Goal: Information Seeking & Learning: Learn about a topic

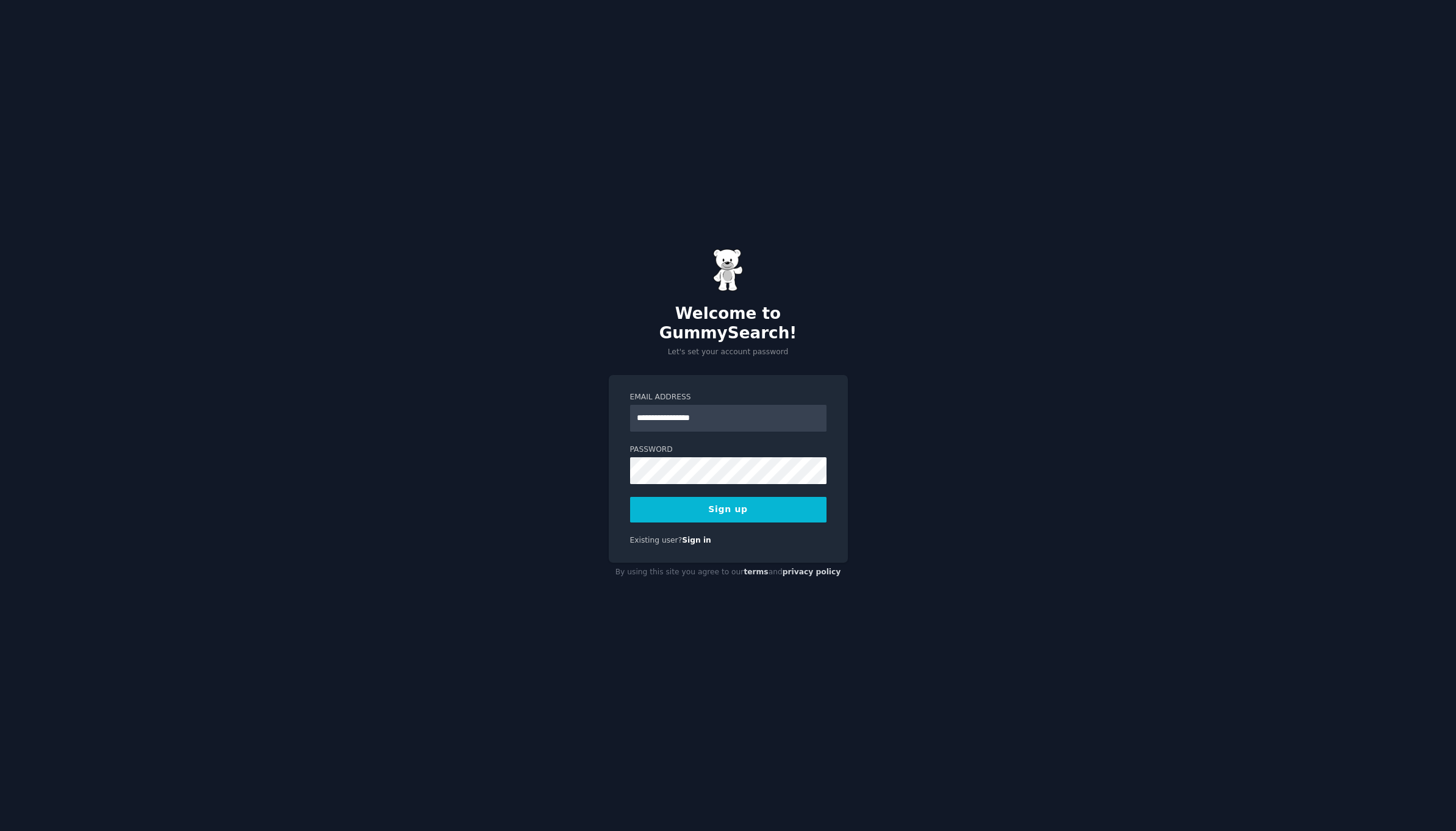
type input "**********"
click at [778, 502] on button "Sign up" at bounding box center [729, 509] width 197 height 25
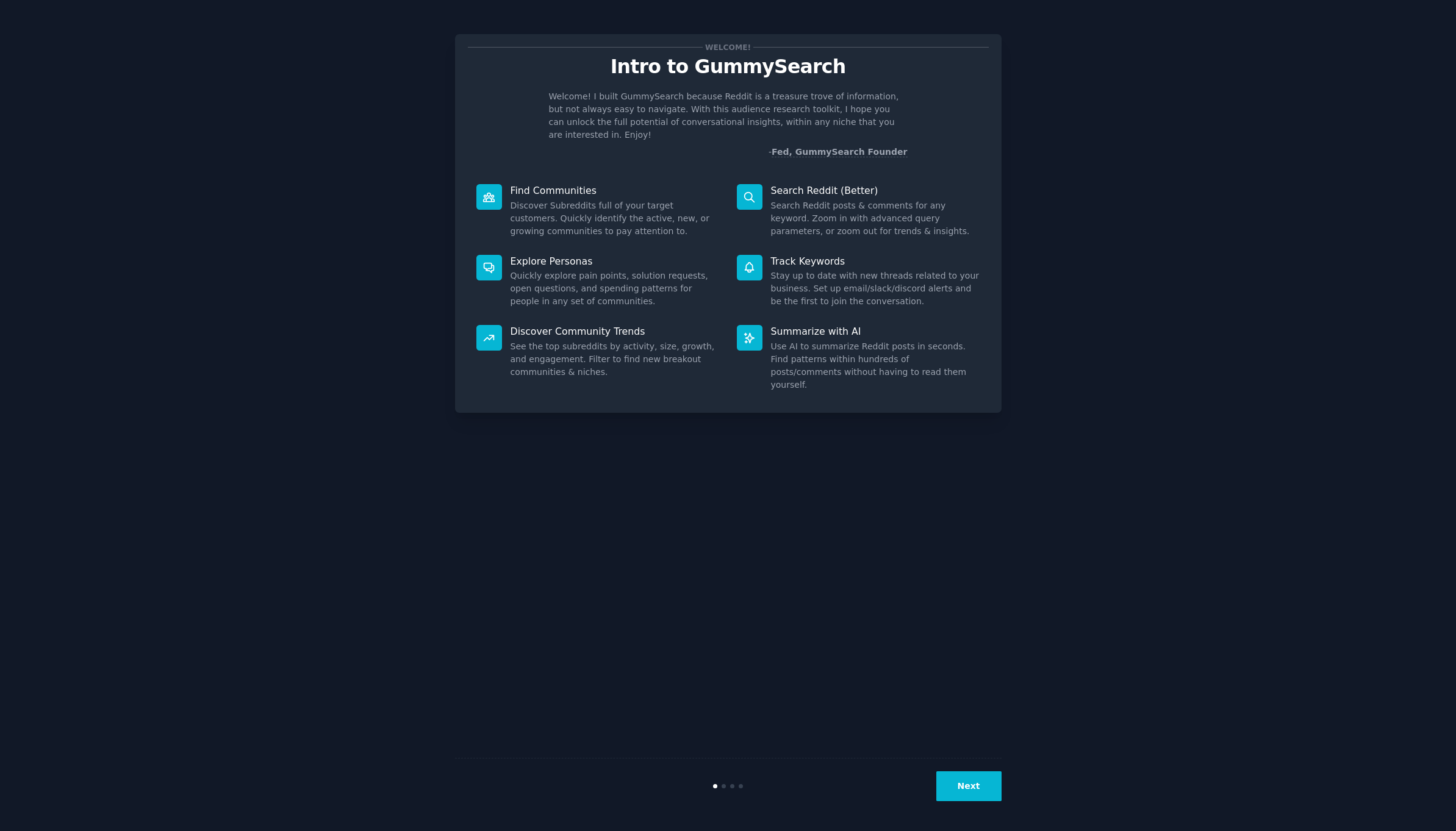
click at [982, 788] on button "Next" at bounding box center [969, 786] width 66 height 30
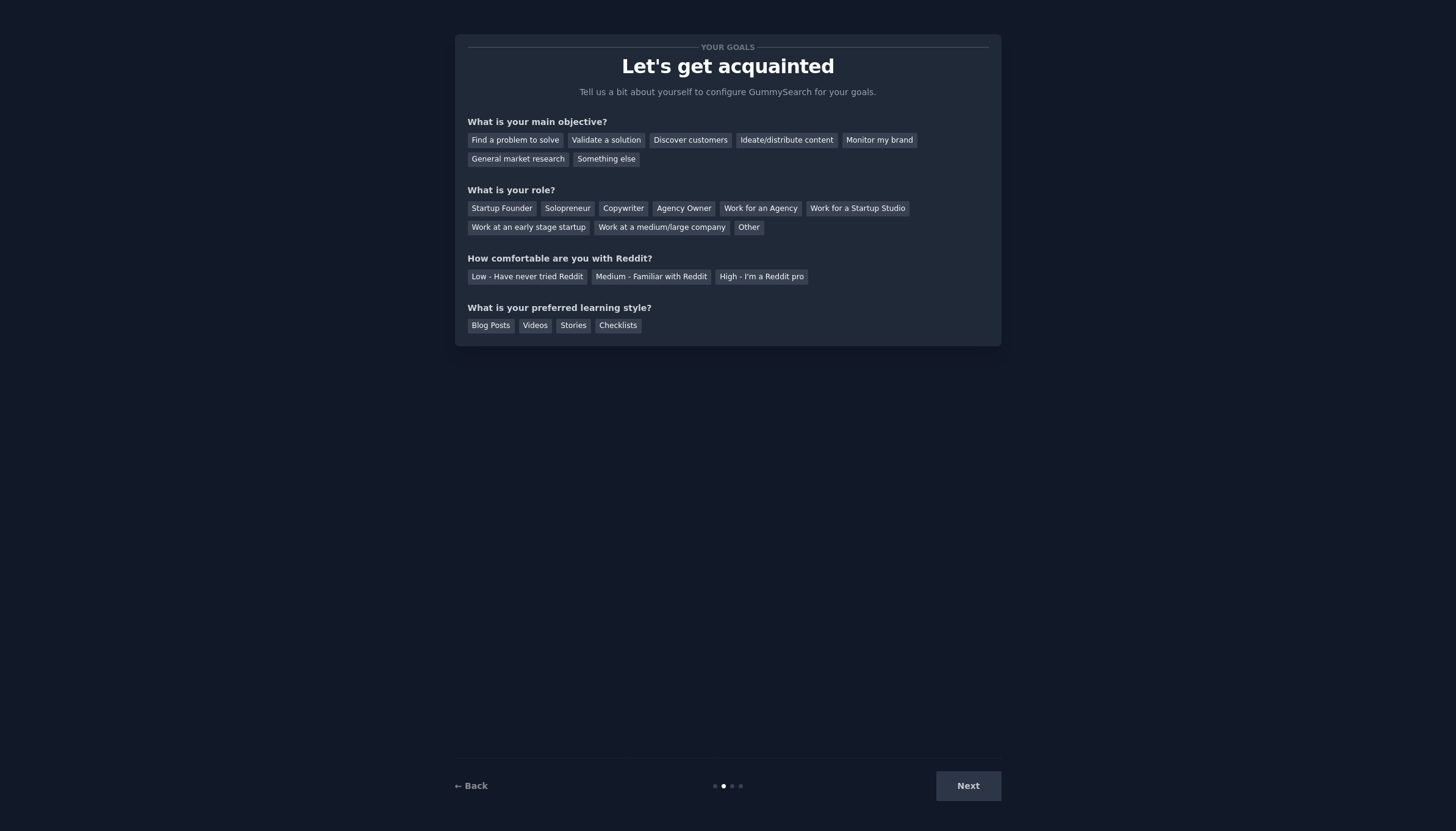
click at [890, 535] on div "Your goals Let's get acquainted Tell us a bit about yourself to configure Gummy…" at bounding box center [729, 415] width 547 height 797
click at [541, 137] on div "Find a problem to solve" at bounding box center [515, 141] width 95 height 15
click at [620, 144] on div "Validate a solution" at bounding box center [606, 141] width 77 height 15
click at [541, 137] on div "Find a problem to solve" at bounding box center [515, 141] width 95 height 15
click at [552, 209] on div "Solopreneur" at bounding box center [568, 208] width 54 height 15
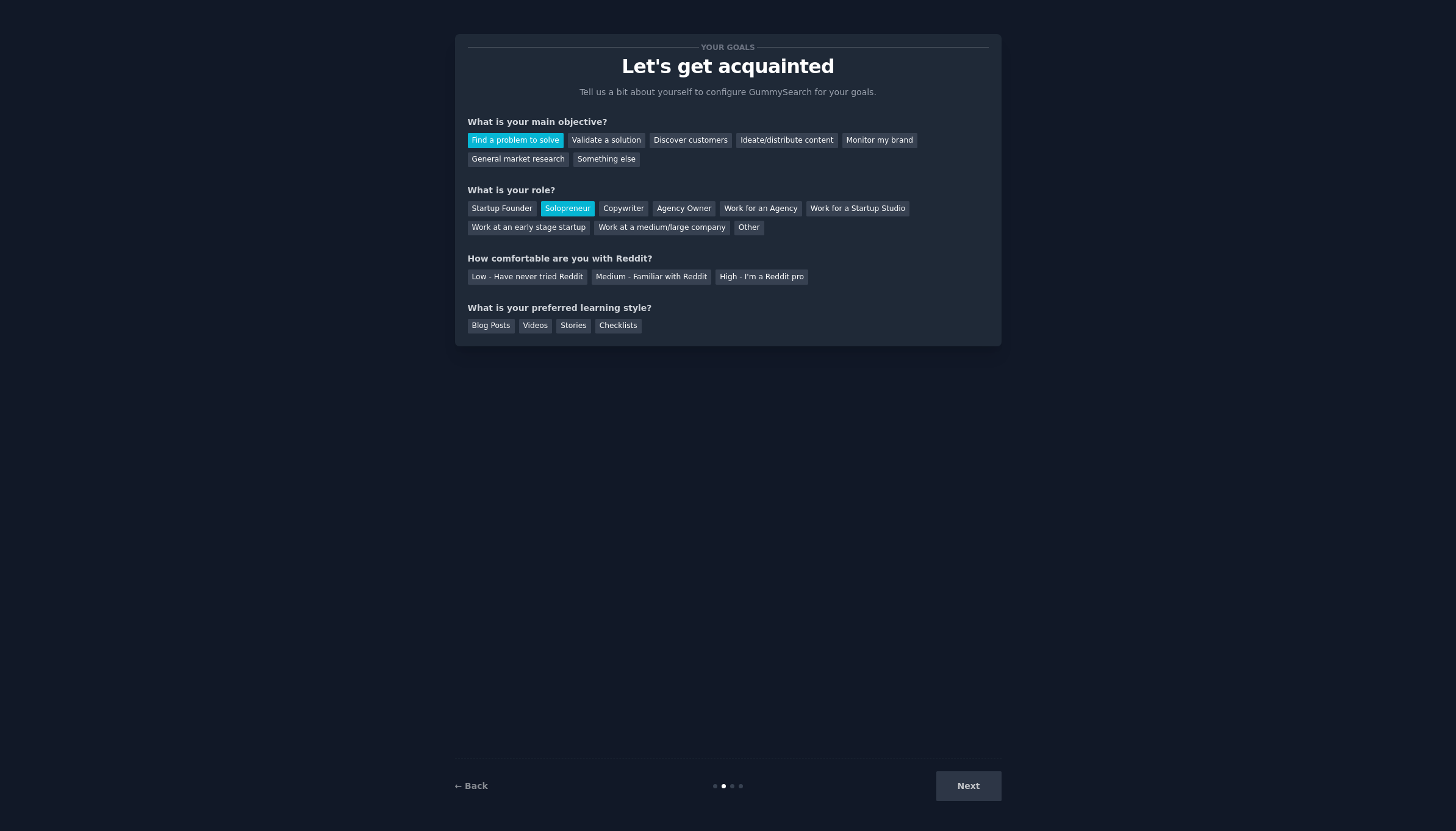
click at [581, 256] on div "How comfortable are you with Reddit?" at bounding box center [728, 259] width 521 height 13
click at [608, 274] on div "Medium - Familiar with Reddit" at bounding box center [651, 277] width 120 height 15
drag, startPoint x: 581, startPoint y: 301, endPoint x: 546, endPoint y: 301, distance: 35.0
click at [548, 302] on div "What is your preferred learning style?" at bounding box center [728, 308] width 521 height 13
click at [600, 305] on div "What is your preferred learning style?" at bounding box center [728, 308] width 521 height 13
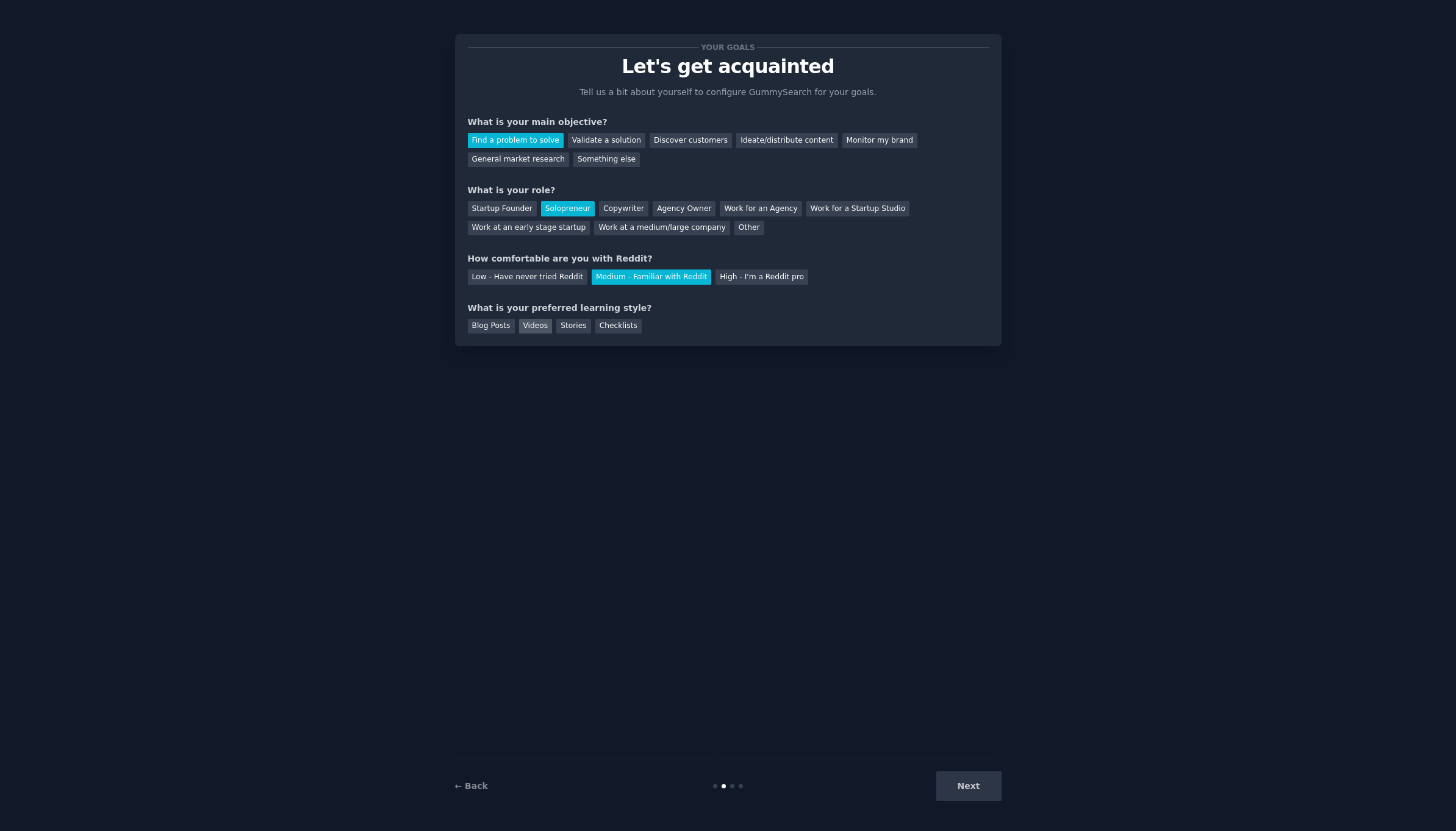
click at [539, 323] on div "Videos" at bounding box center [536, 326] width 34 height 15
click at [969, 781] on button "Next" at bounding box center [969, 786] width 66 height 30
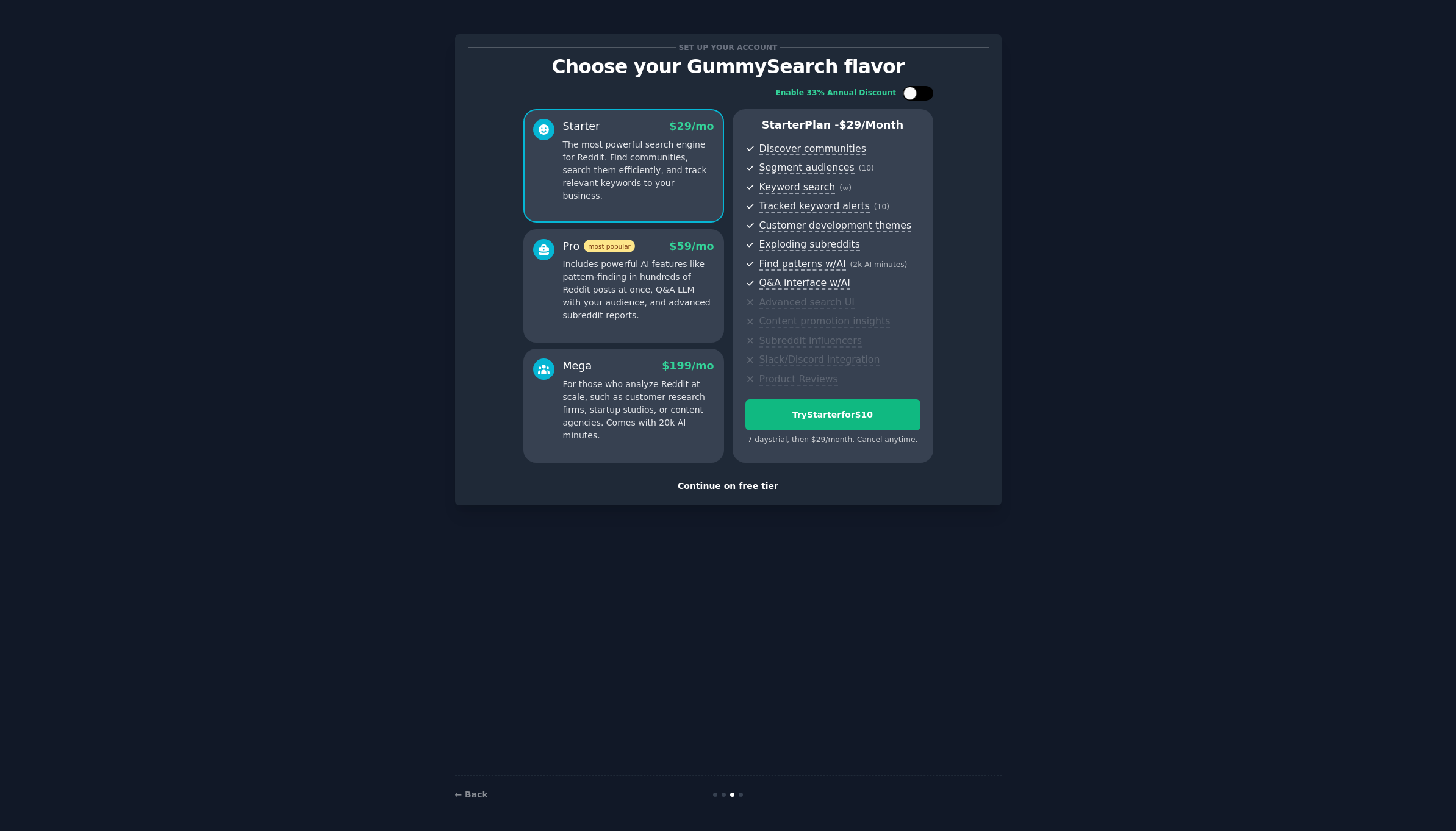
click at [924, 98] on div at bounding box center [918, 93] width 31 height 15
click at [917, 96] on div at bounding box center [918, 93] width 31 height 15
checkbox input "false"
click at [1038, 155] on div "Set up your account Choose your GummySearch flavor Enable 33% Annual Discount S…" at bounding box center [727, 415] width 1422 height 797
click at [738, 481] on div "Continue on free tier" at bounding box center [728, 487] width 521 height 13
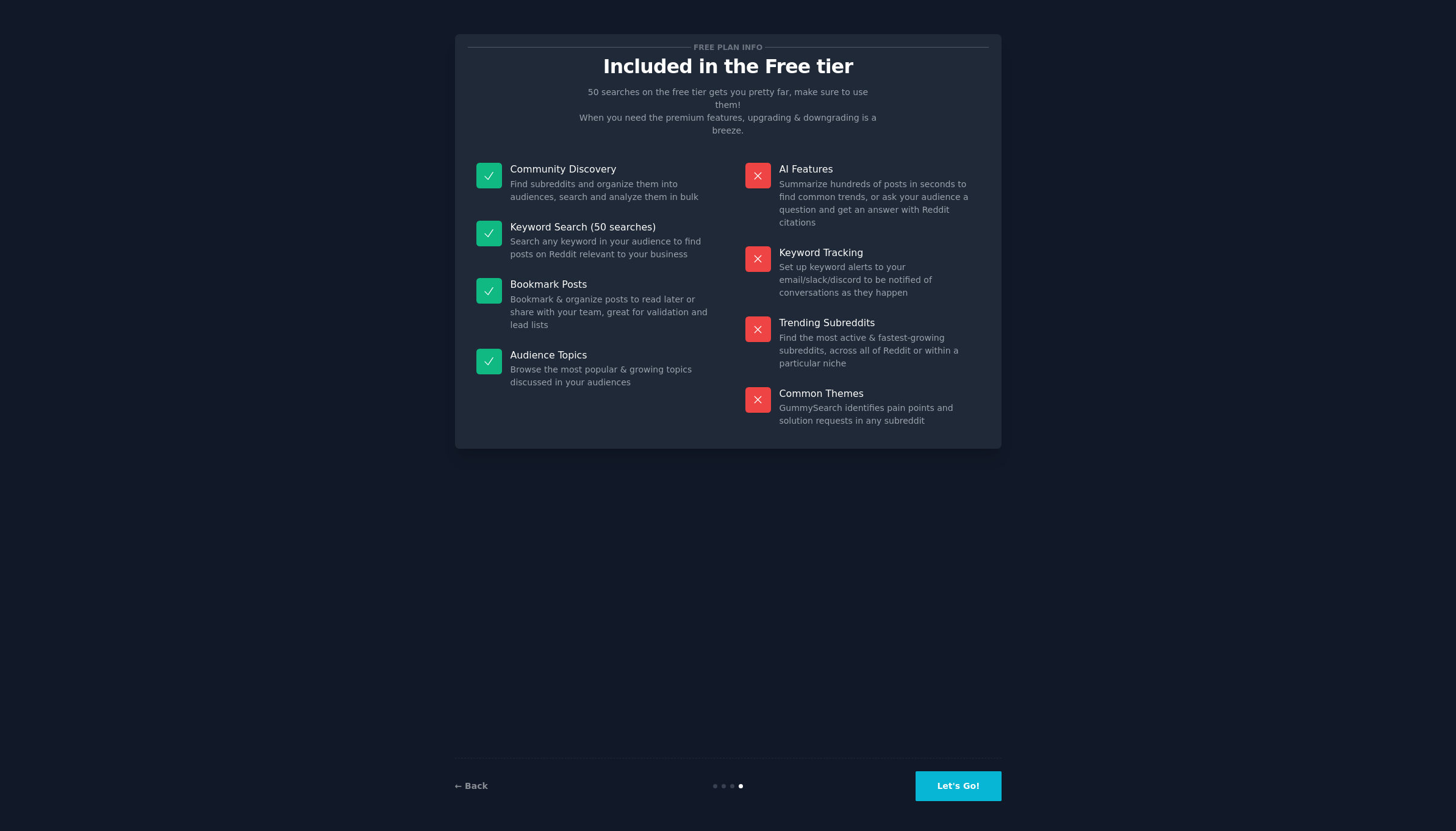
click at [977, 786] on button "Let's Go!" at bounding box center [958, 786] width 85 height 30
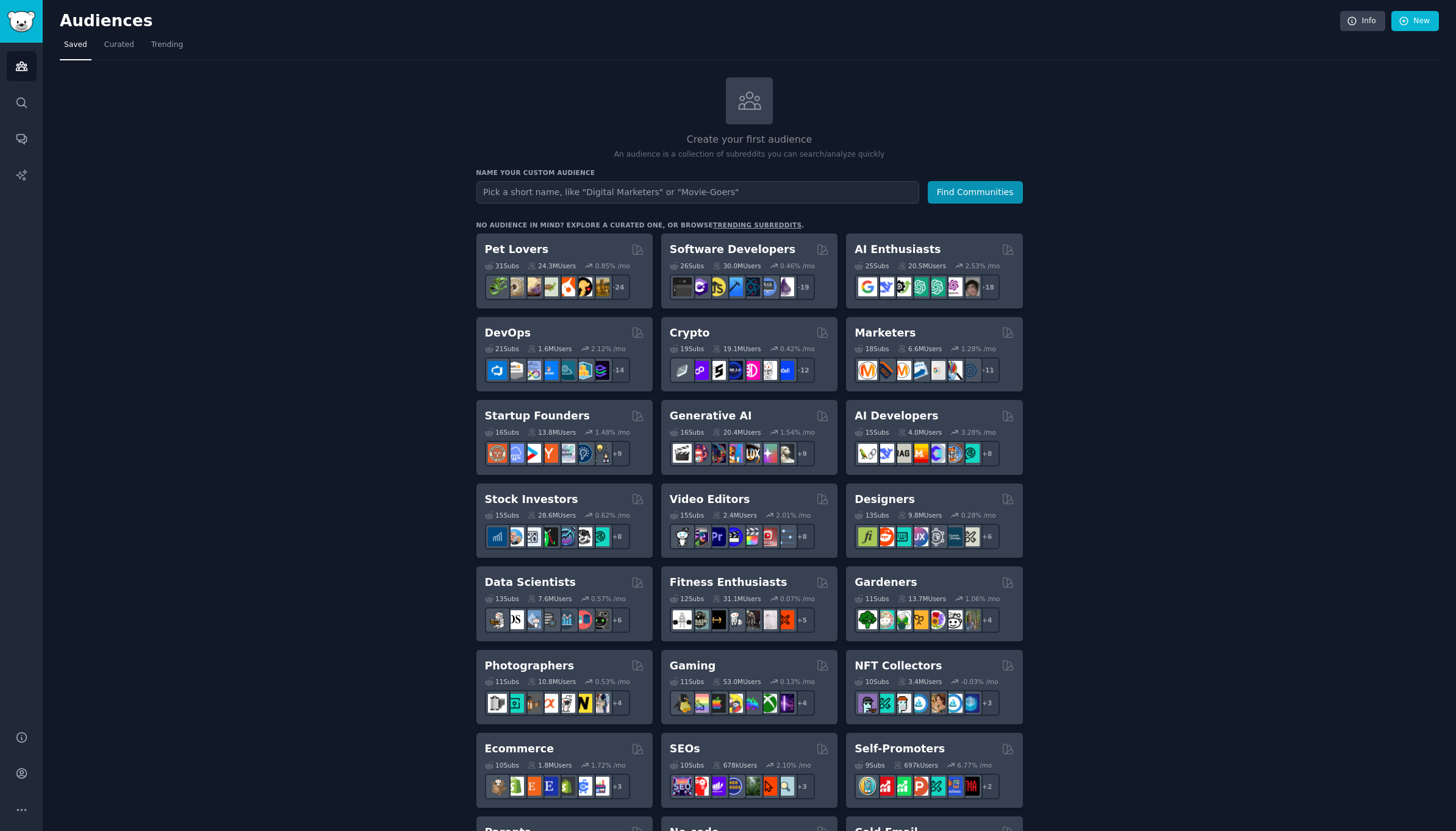
click at [568, 197] on input "text" at bounding box center [698, 192] width 443 height 23
click at [564, 196] on input "text" at bounding box center [698, 192] width 443 height 23
click at [556, 194] on input "text" at bounding box center [698, 192] width 443 height 23
type input "e"
type input "productivity"
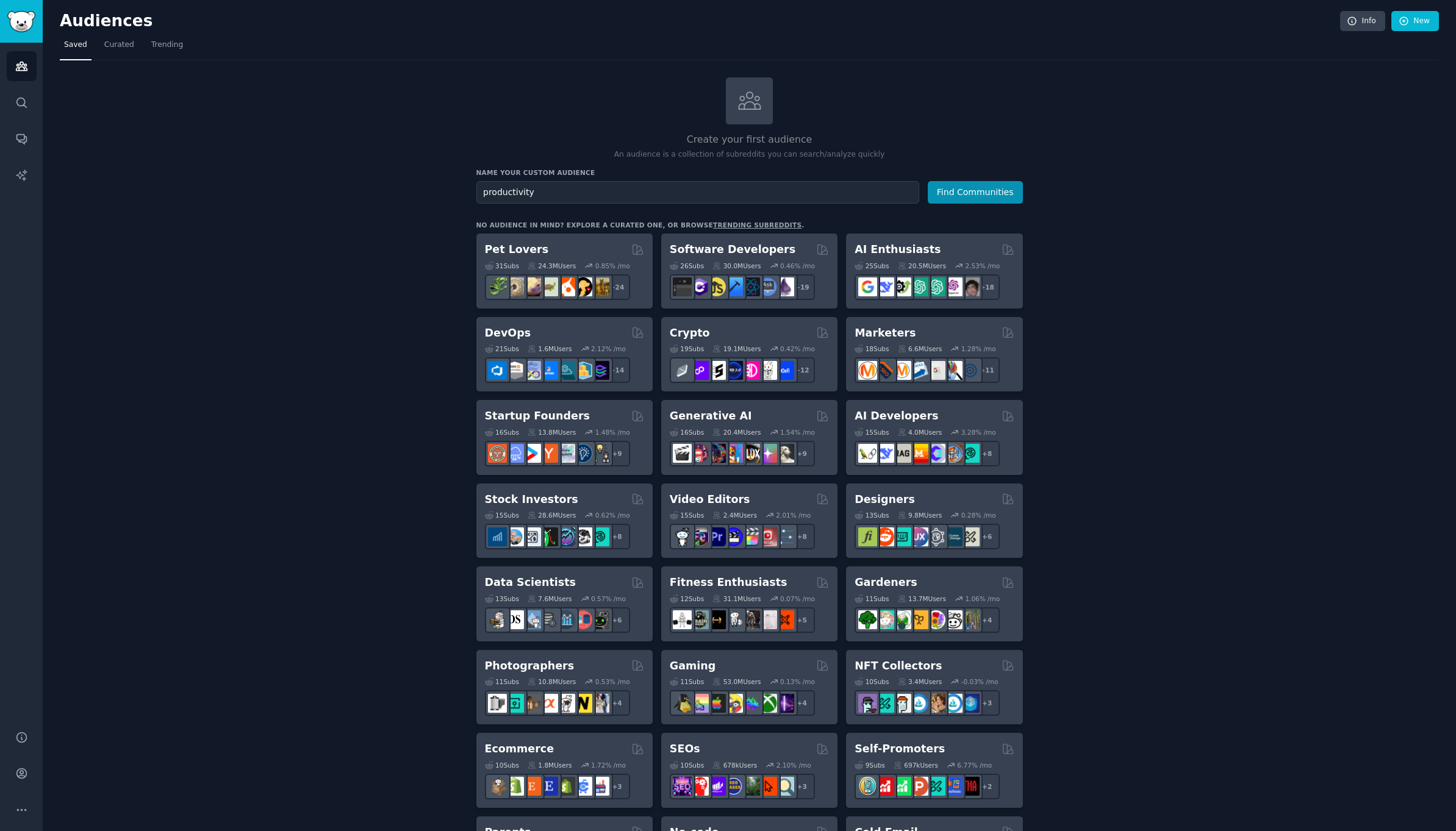
click at [976, 191] on button "Find Communities" at bounding box center [975, 192] width 95 height 23
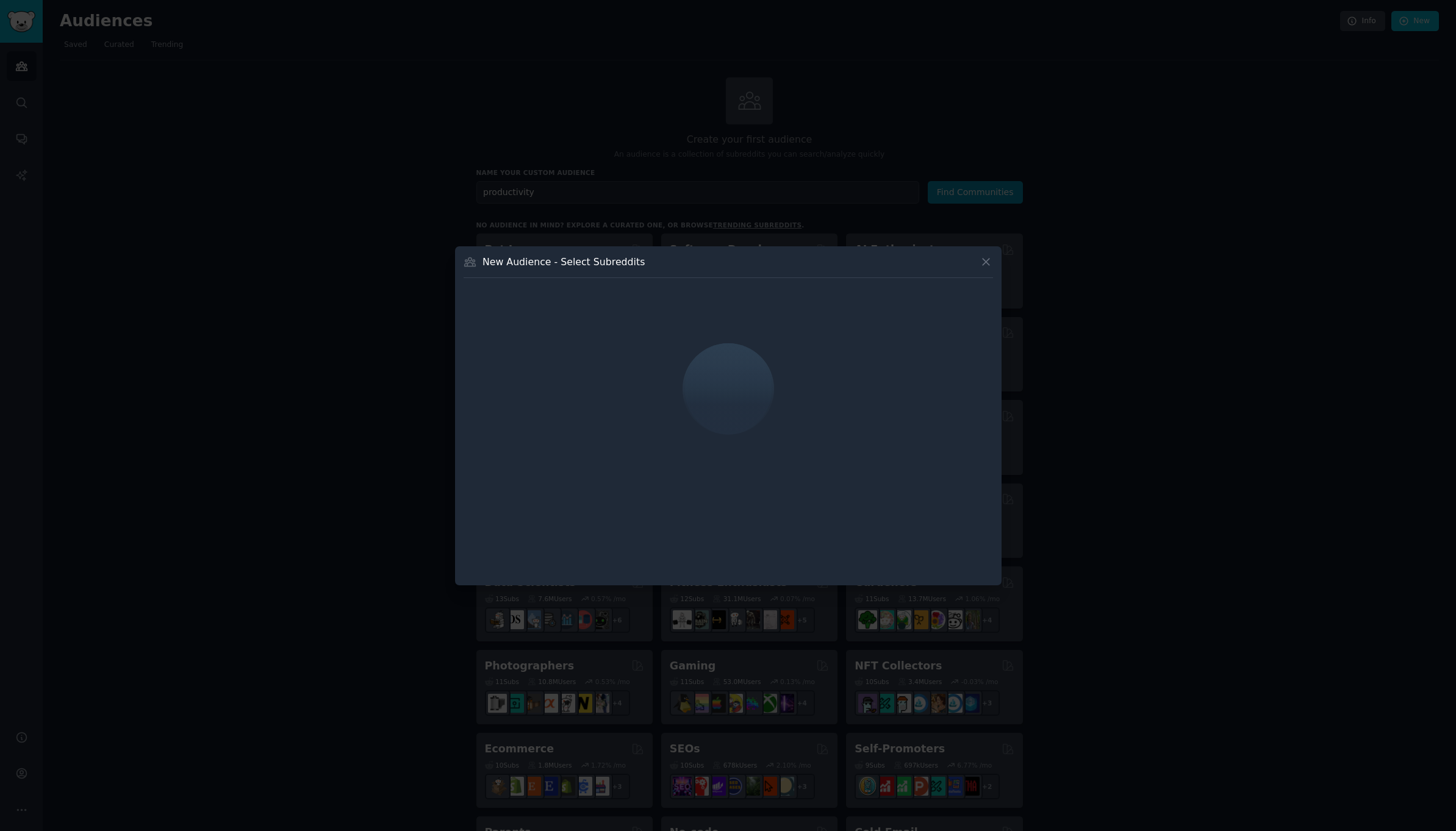
click at [990, 265] on icon at bounding box center [986, 262] width 13 height 13
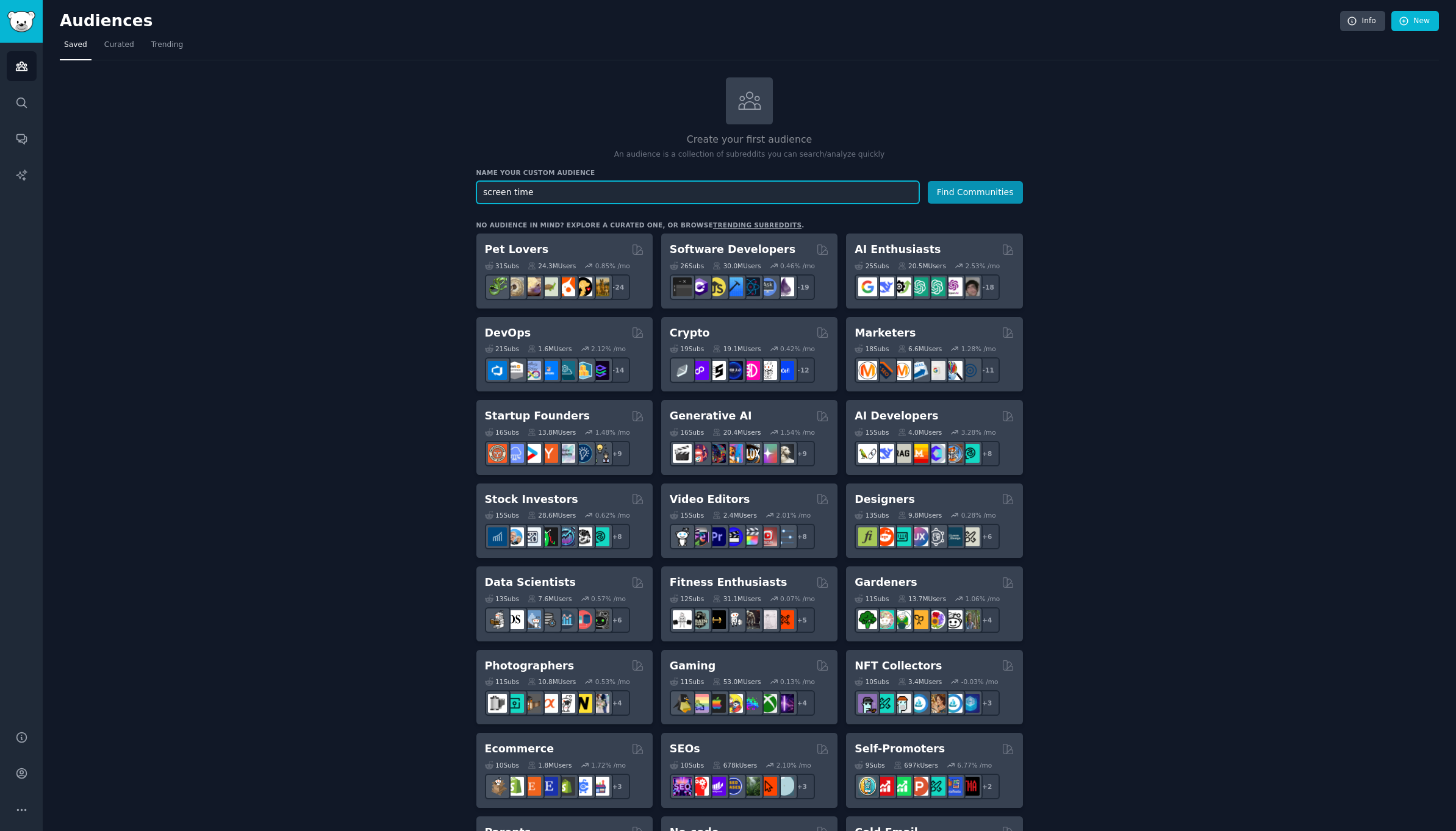
type input "screen time"
click at [976, 191] on button "Find Communities" at bounding box center [975, 192] width 95 height 23
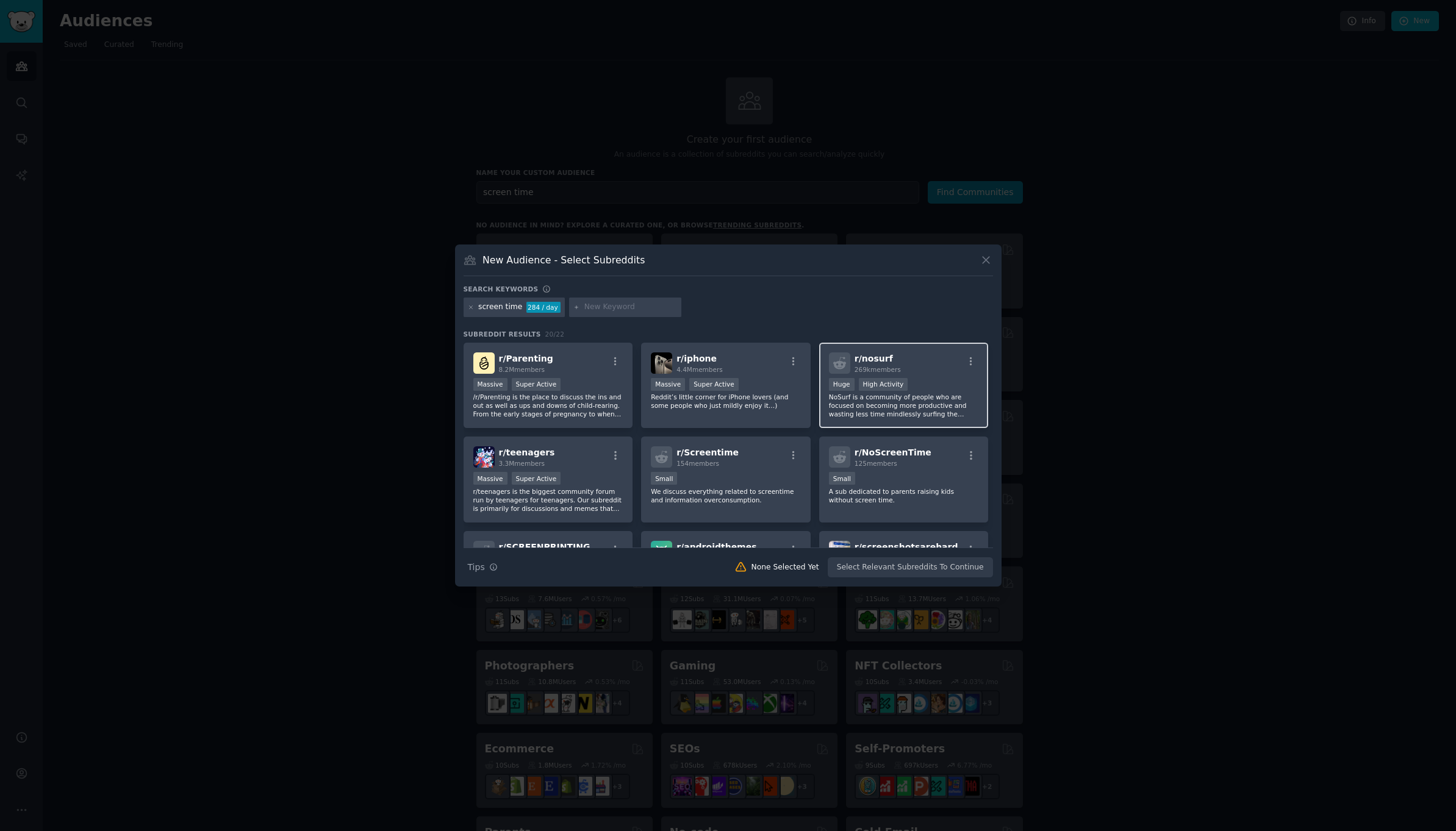
click at [925, 394] on p "NoSurf is a community of people who are focused on becoming more productive and…" at bounding box center [904, 405] width 150 height 25
click at [950, 567] on button "Create Audience" at bounding box center [952, 567] width 81 height 20
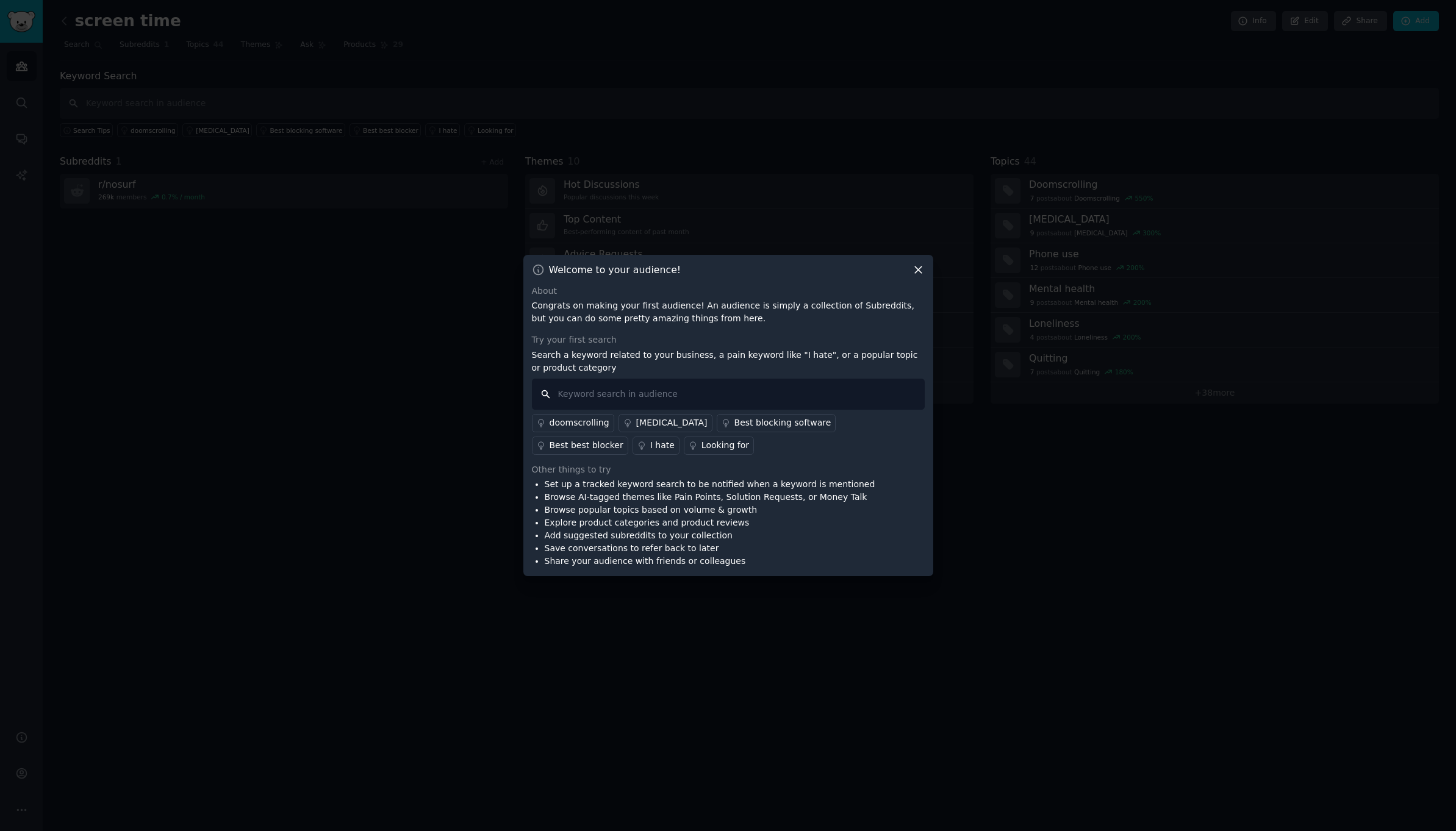
click at [618, 394] on input "text" at bounding box center [728, 394] width 393 height 31
click at [766, 417] on div "Best blocking software" at bounding box center [783, 423] width 97 height 13
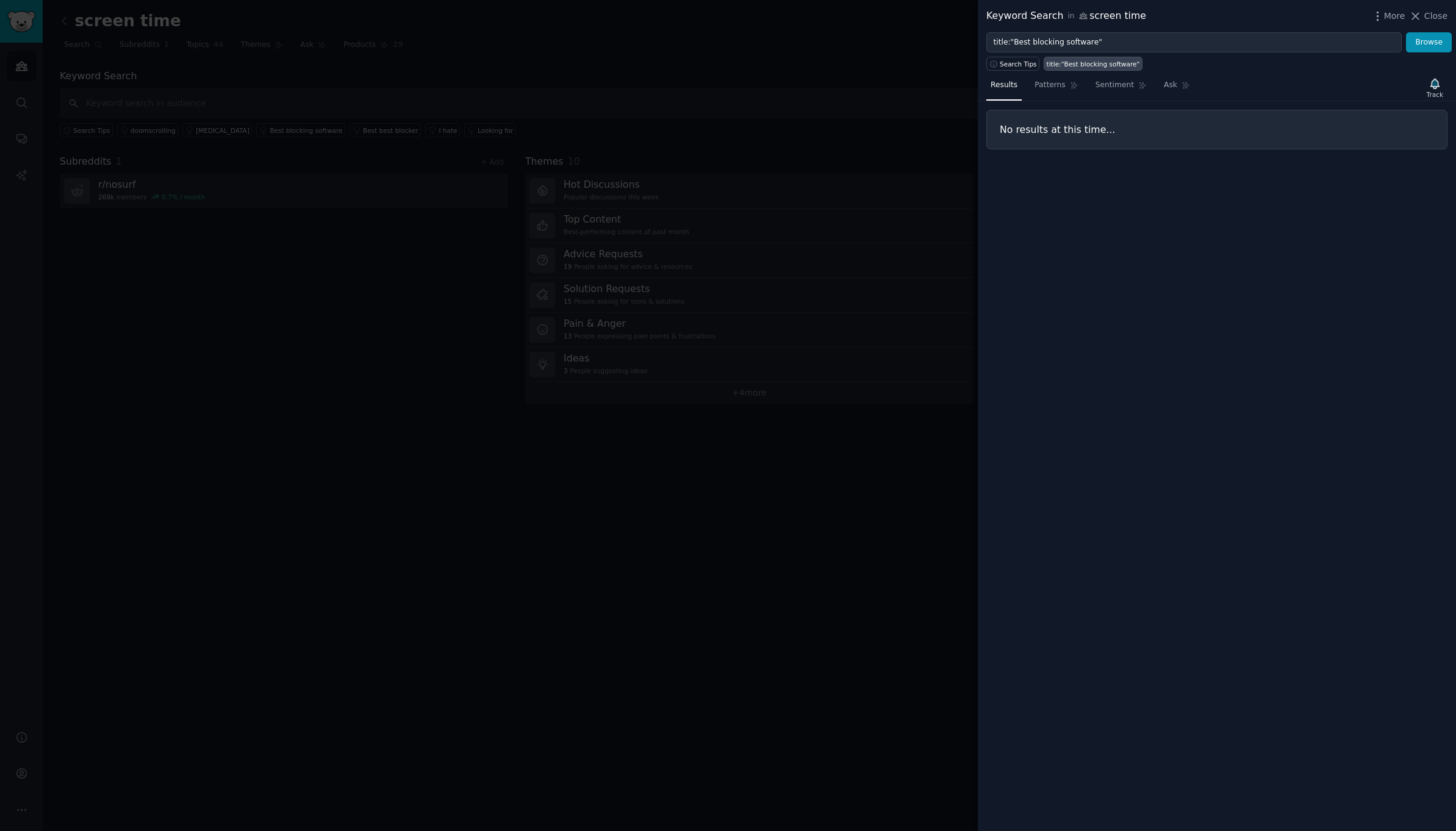
click at [1324, 216] on div "Results Patterns Sentiment Ask Track No results at this time..." at bounding box center [1217, 451] width 478 height 760
click at [1430, 15] on span "Close" at bounding box center [1436, 16] width 23 height 13
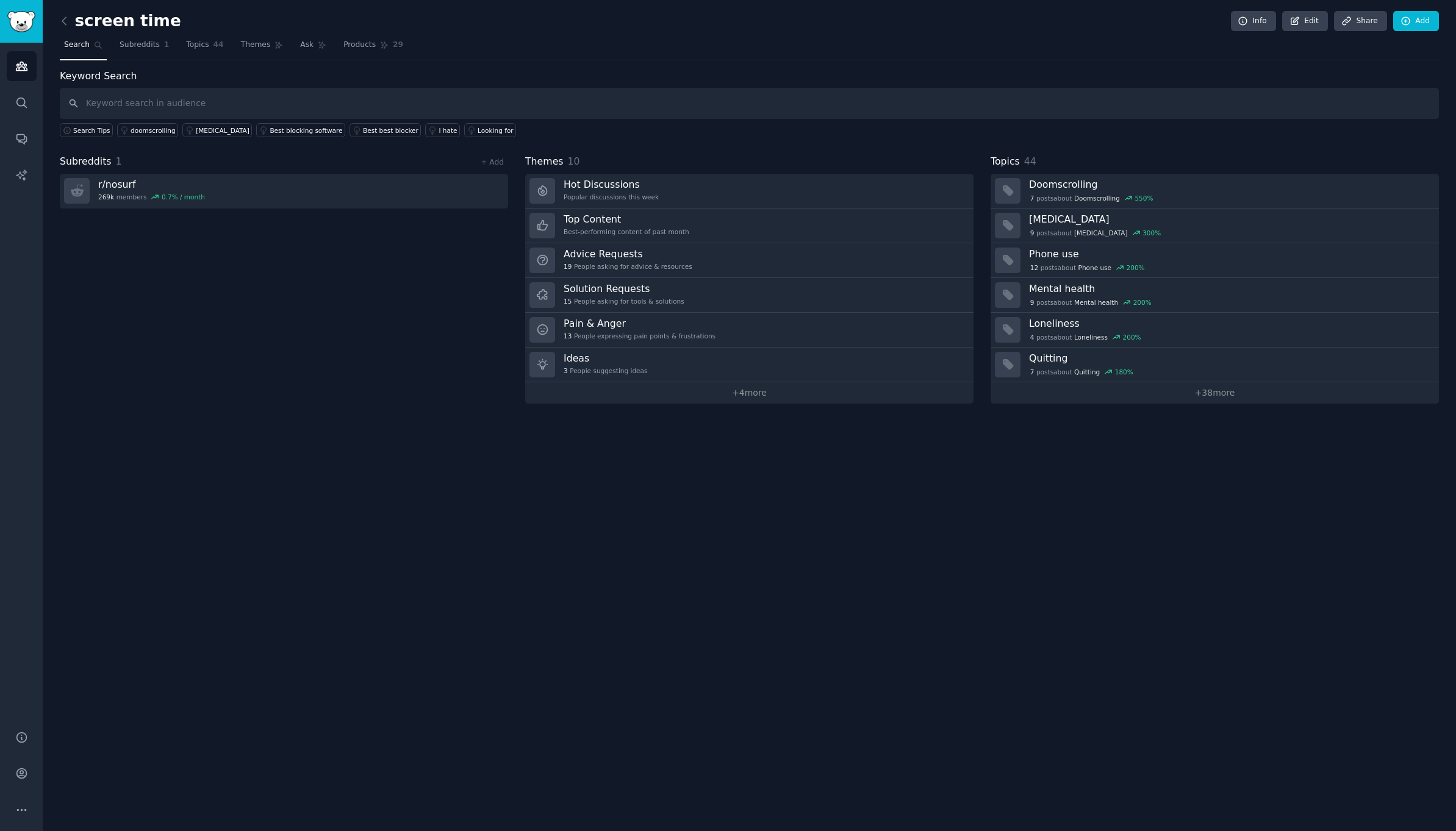
click at [415, 288] on div "Subreddits 1 + Add r/ nosurf 269k members 0.7 % / month" at bounding box center [283, 279] width 448 height 249
click at [1065, 226] on div "9 post s about [MEDICAL_DATA] 300 %" at bounding box center [1229, 232] width 402 height 13
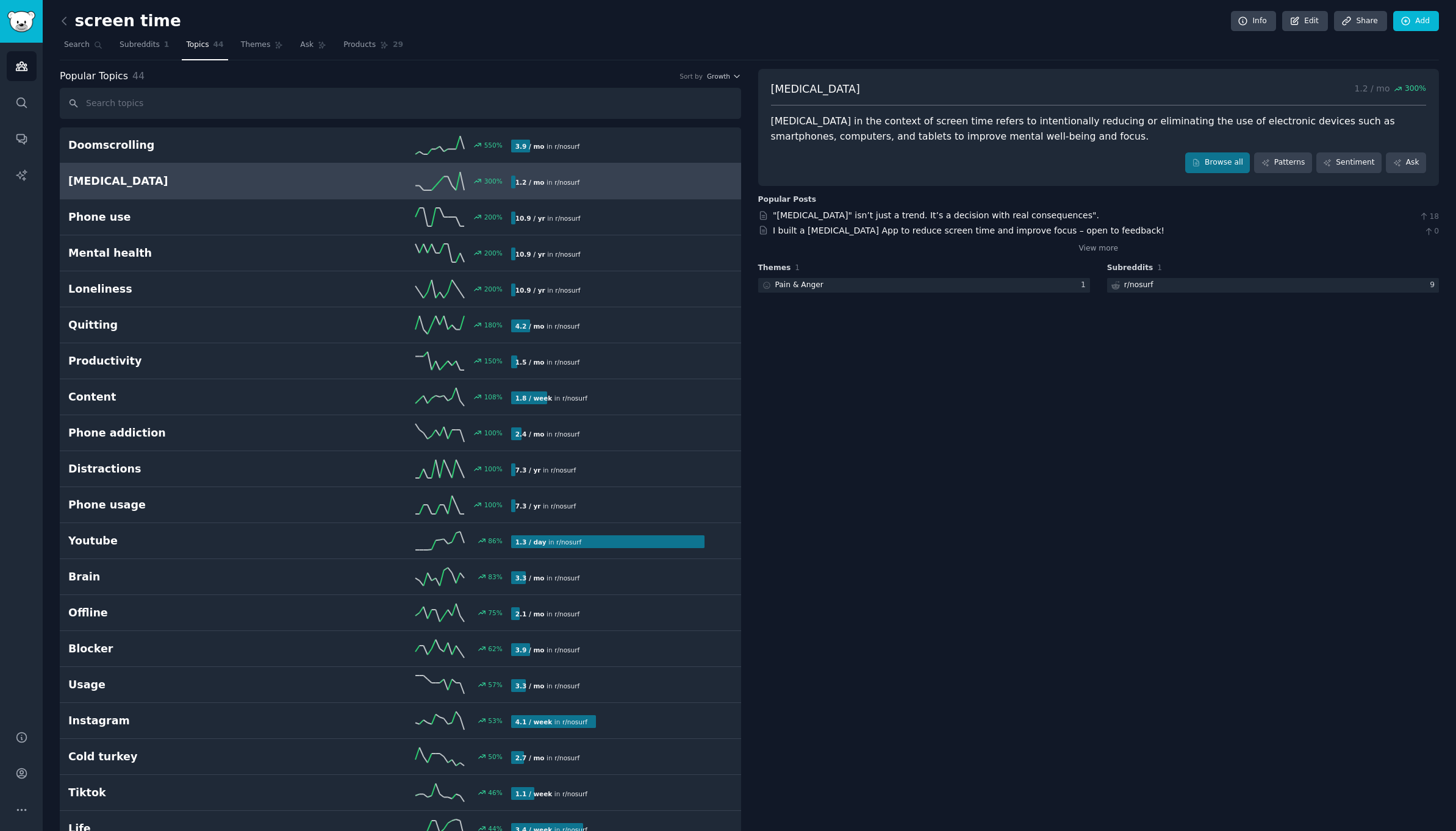
click at [901, 141] on div "[MEDICAL_DATA] in the context of screen time refers to intentionally reducing o…" at bounding box center [1099, 129] width 656 height 30
click at [950, 232] on link "I built a [MEDICAL_DATA] App to reduce screen time and improve focus – open to …" at bounding box center [968, 230] width 391 height 9
click at [872, 214] on link ""[MEDICAL_DATA]" isn’t just a trend. It’s a decision with real consequences"." at bounding box center [936, 215] width 326 height 9
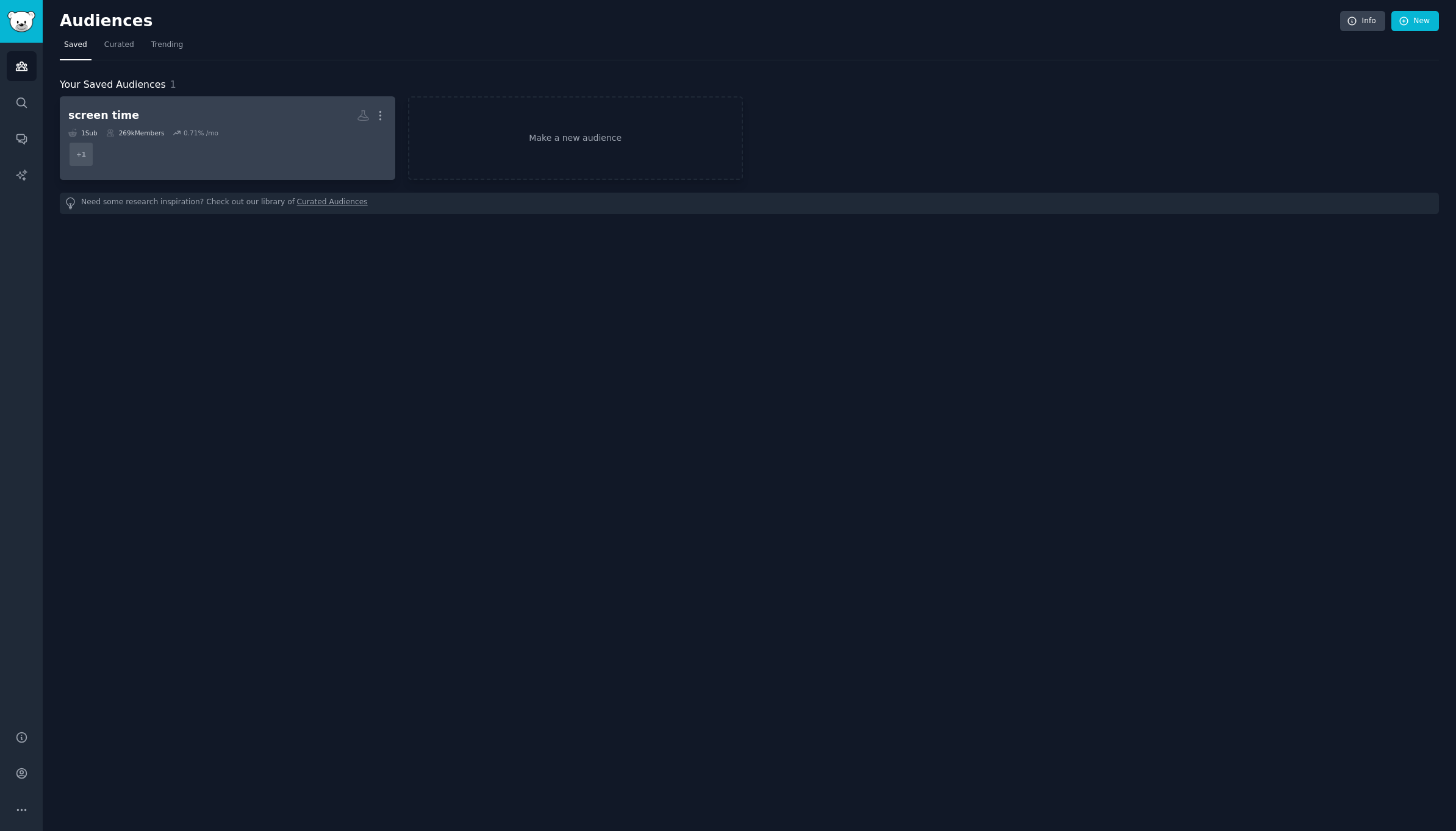
click at [207, 145] on dd "+ 1" at bounding box center [227, 154] width 318 height 34
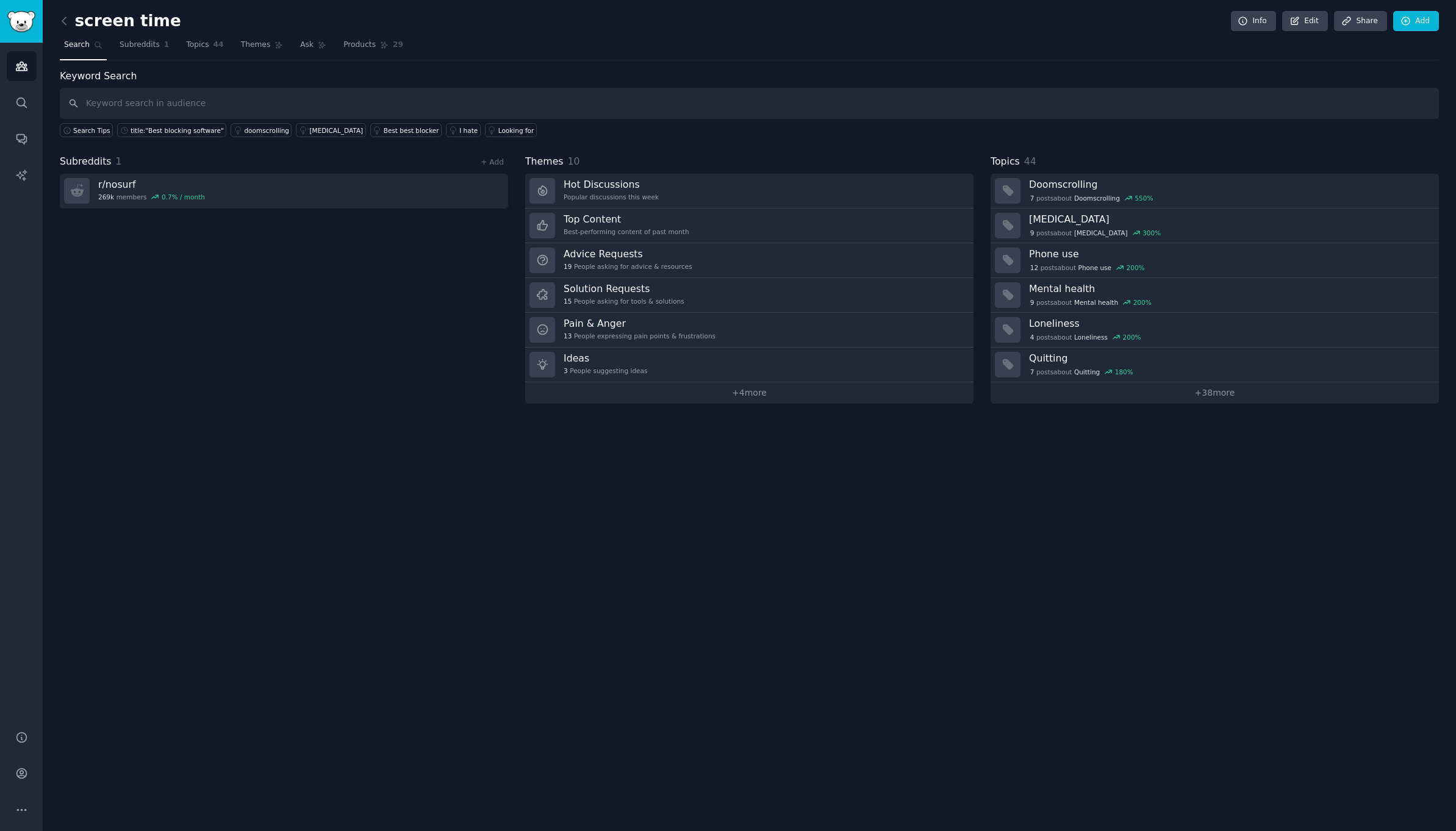
click at [386, 294] on div "Subreddits 1 + Add r/ nosurf 269k members 0.7 % / month" at bounding box center [283, 279] width 448 height 249
click at [501, 423] on div "screen time Info Edit Share Add Search Subreddits 1 Topics 44 Themes Ask Produc…" at bounding box center [750, 415] width 1414 height 831
click at [137, 99] on input "text" at bounding box center [749, 103] width 1379 height 31
type input "d"
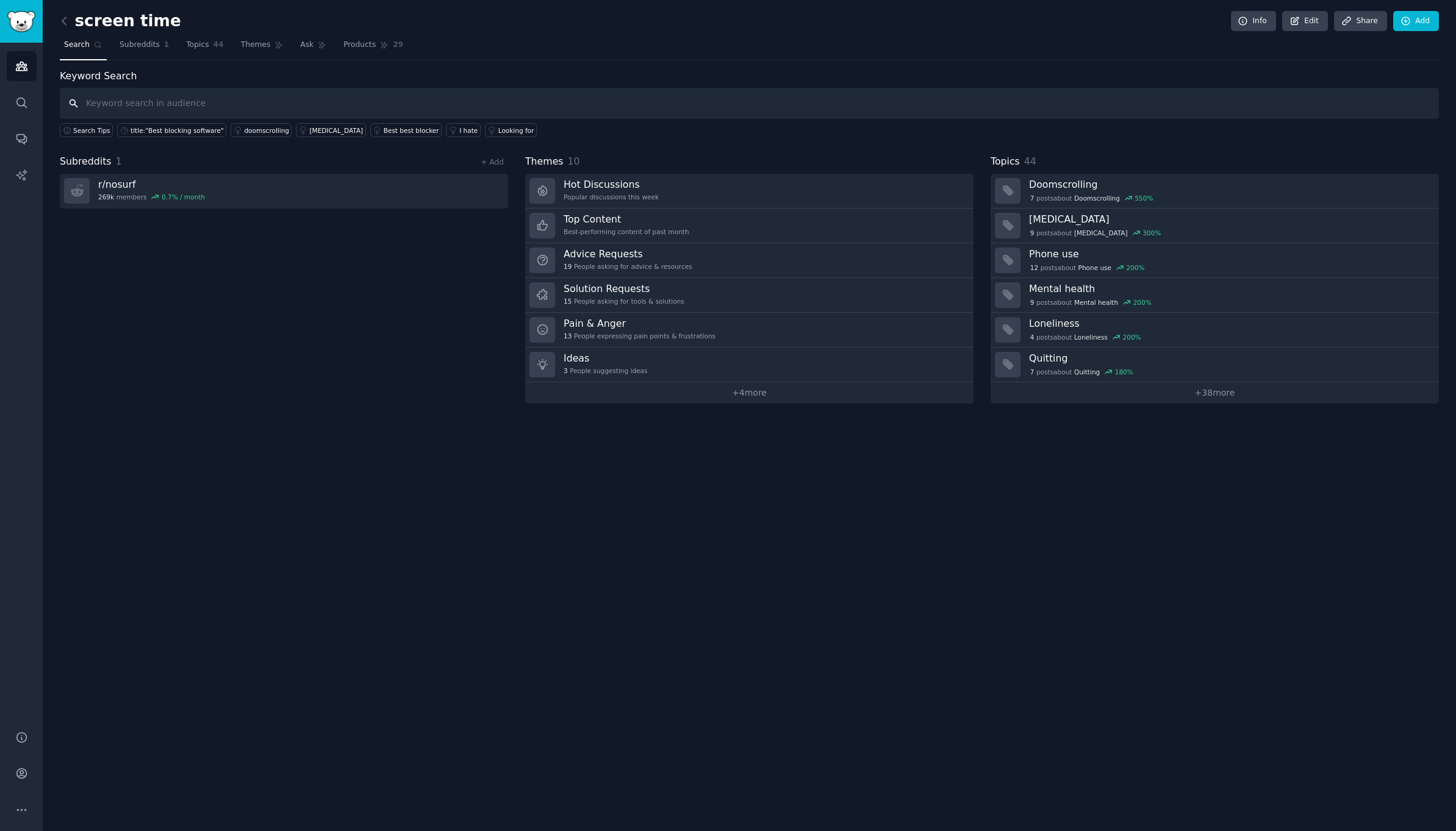
type input "d"
type input "gamification"
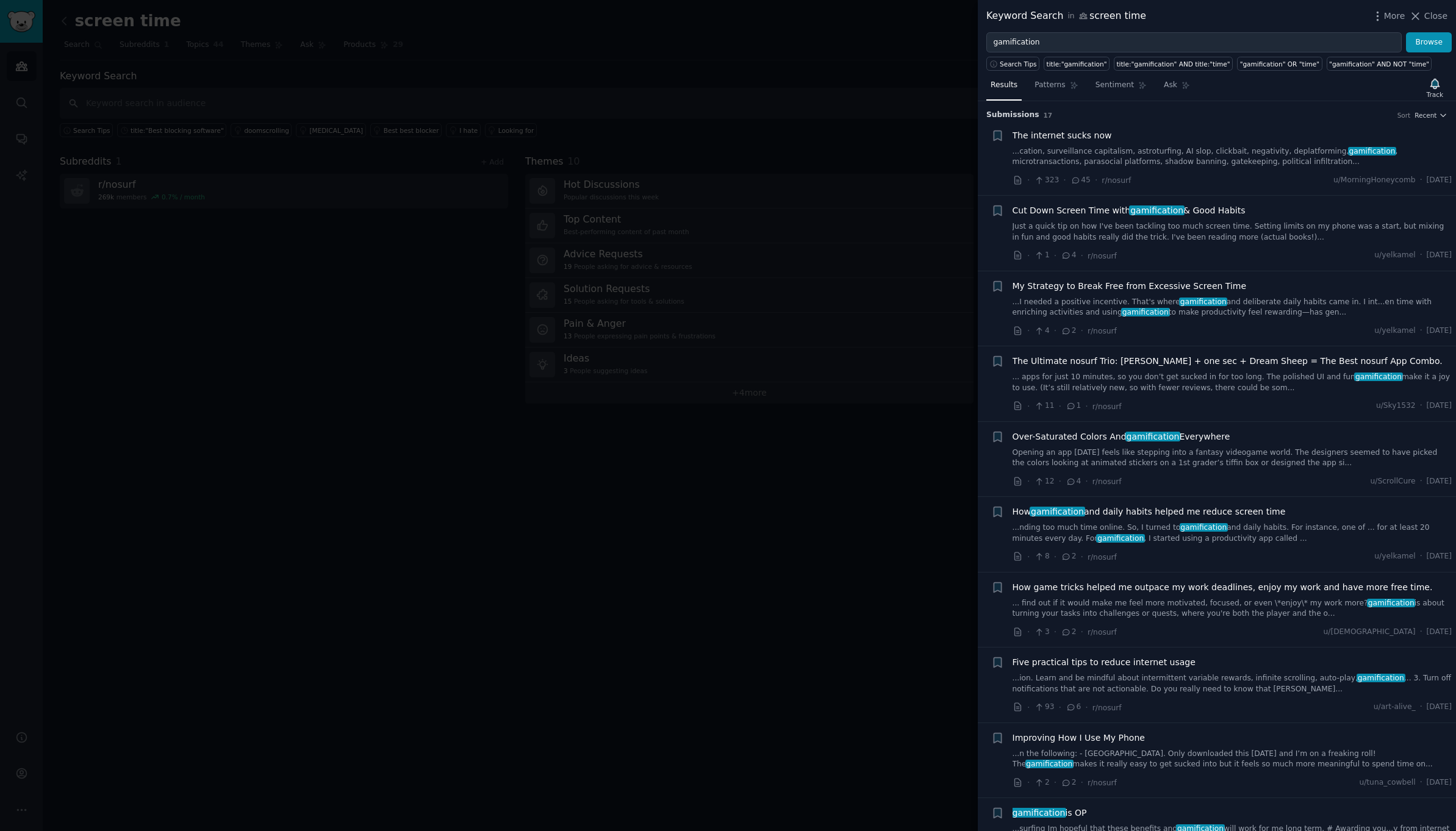
click at [1132, 211] on span "gamification" at bounding box center [1156, 210] width 55 height 9
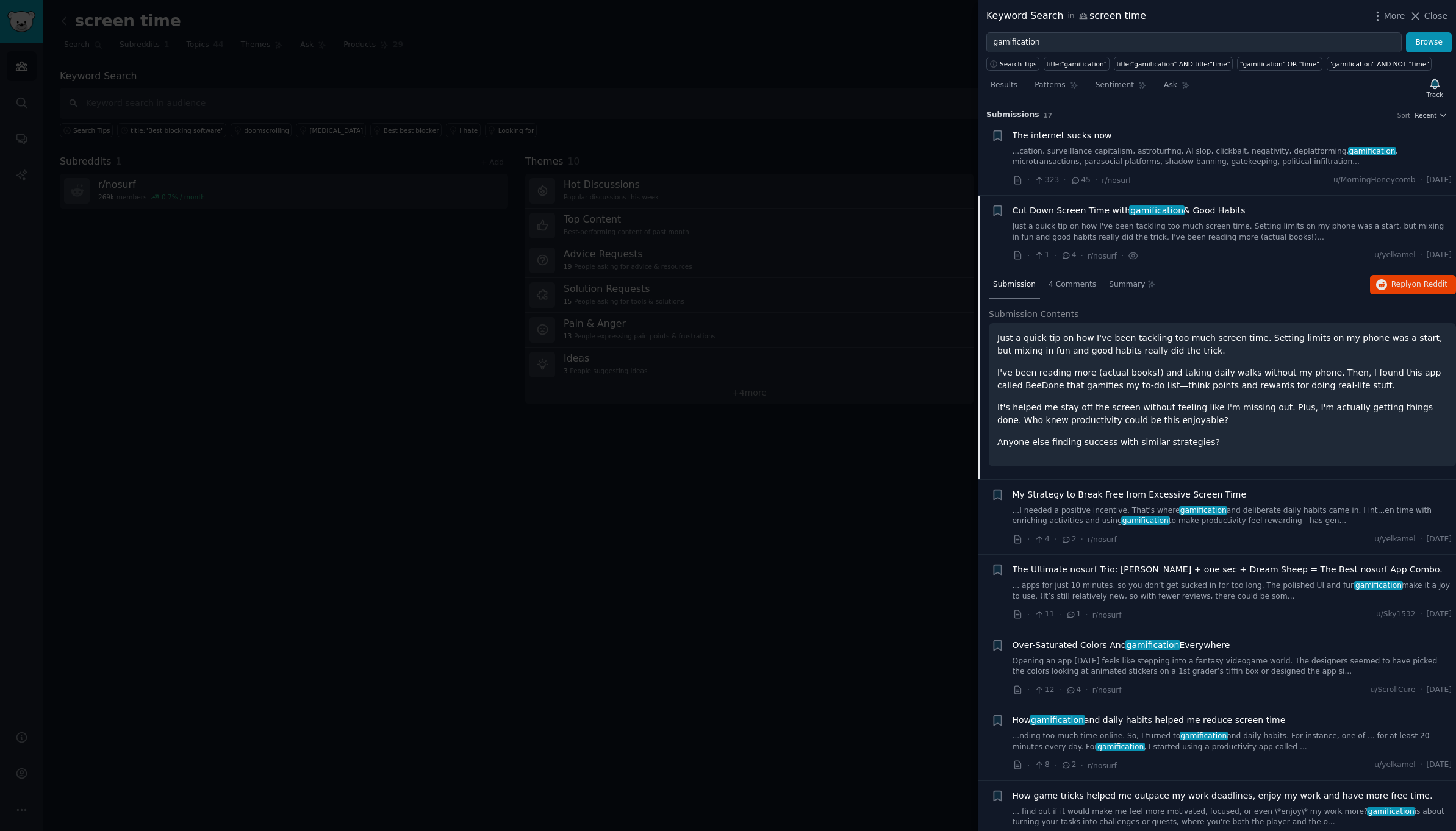
scroll to position [94, 0]
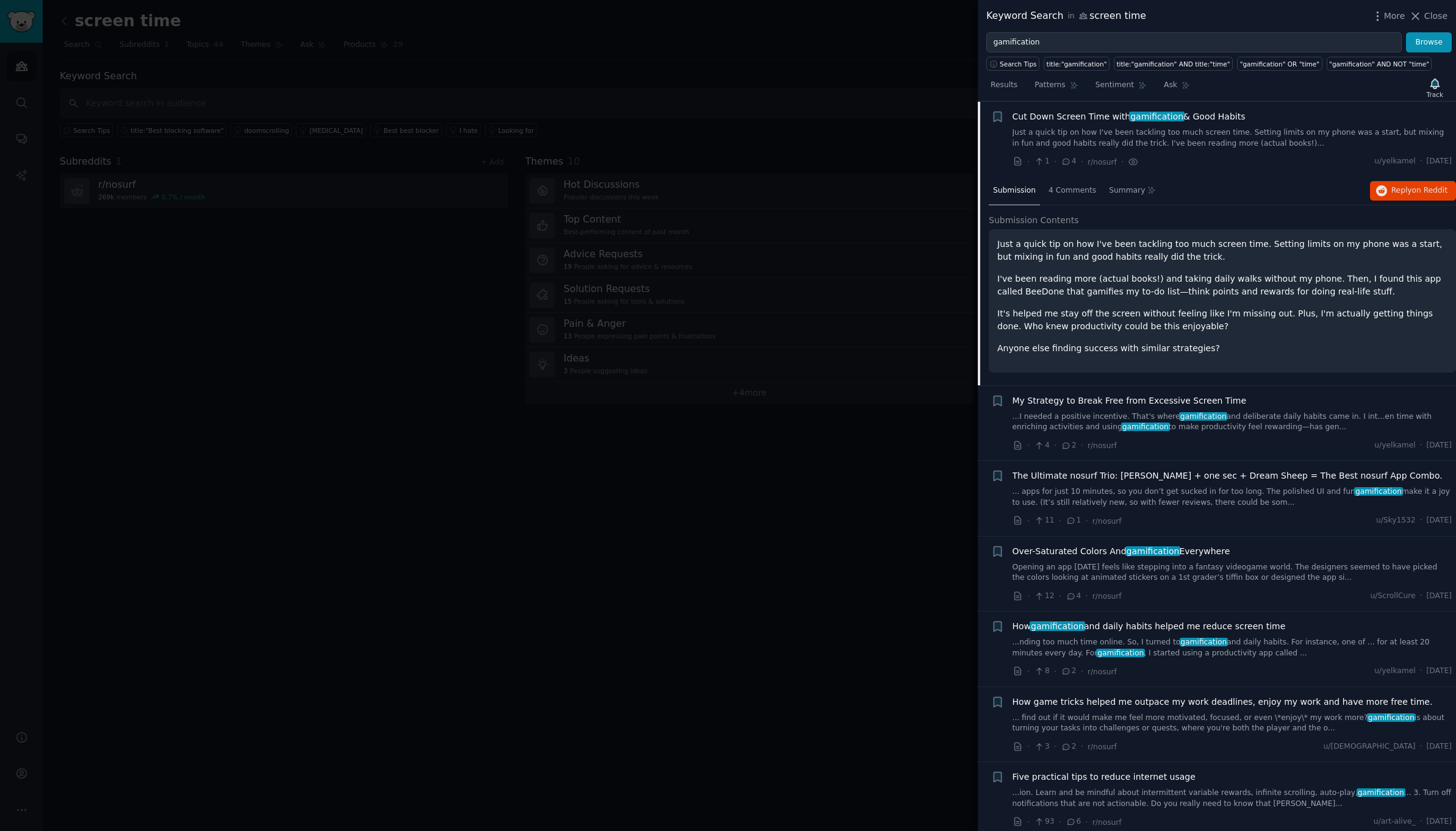
click at [1136, 249] on p "Just a quick tip on how I've been tackling too much screen time. Setting limits…" at bounding box center [1223, 250] width 450 height 25
click at [1081, 141] on link "Just a quick tip on how I've been tackling too much screen time. Setting limits…" at bounding box center [1233, 138] width 440 height 21
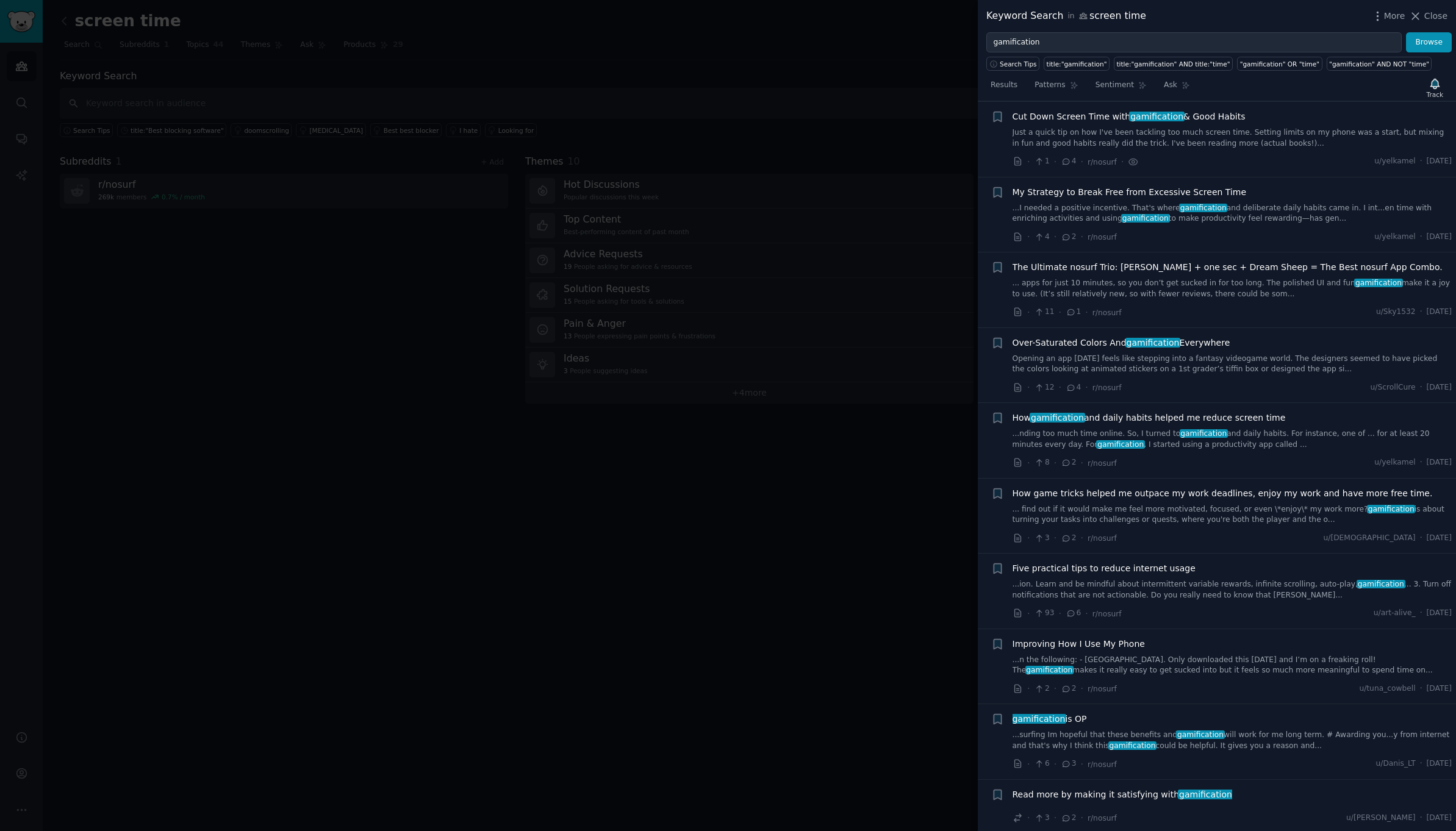
scroll to position [93, 0]
click at [1014, 162] on icon at bounding box center [1018, 162] width 11 height 11
click at [1175, 417] on span "How gamification and daily habits helped me reduce screen time" at bounding box center [1149, 419] width 273 height 13
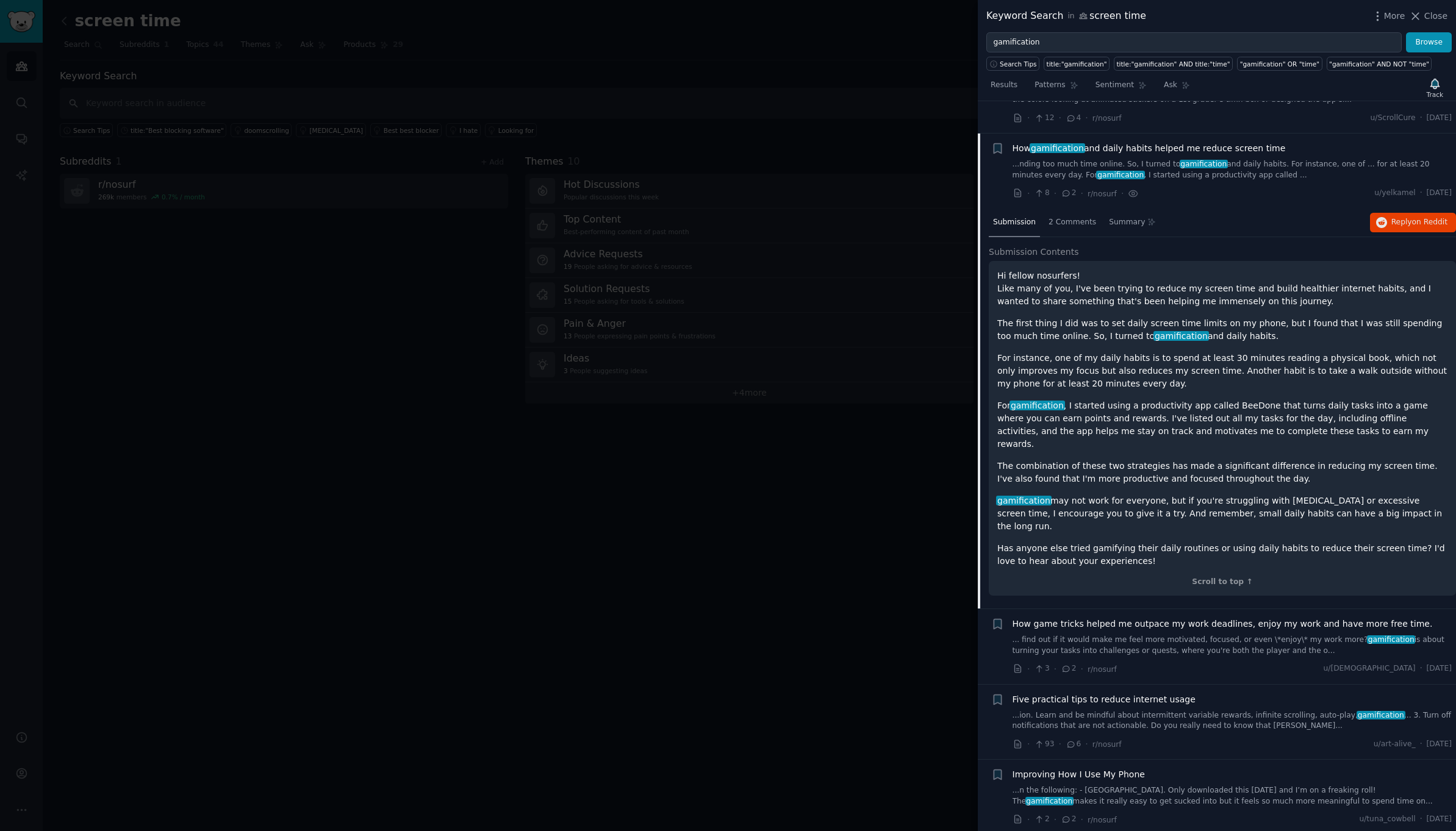
scroll to position [332, 0]
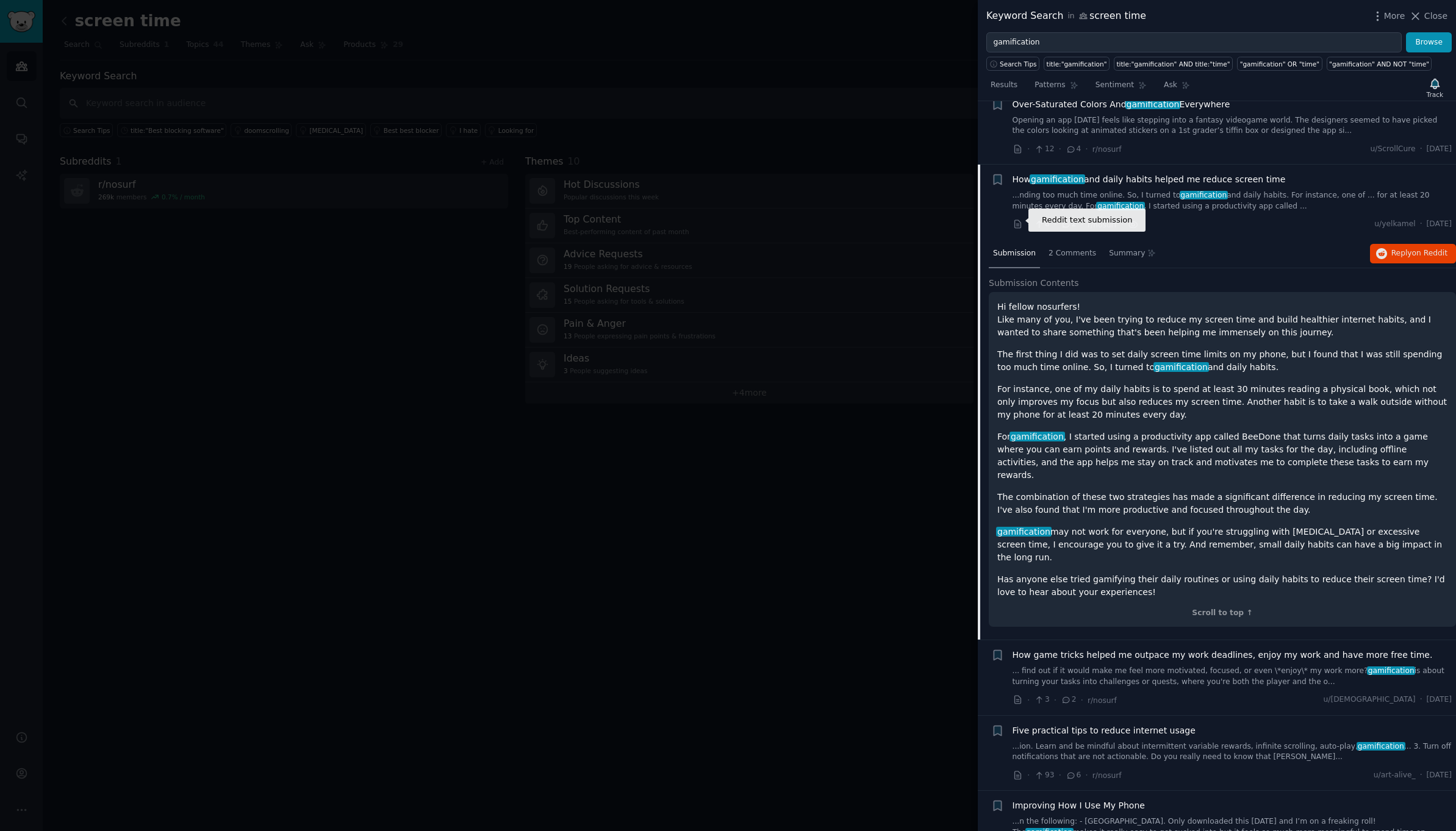
click at [1016, 223] on icon at bounding box center [1018, 224] width 11 height 11
click at [995, 382] on div "Hi fellow nosurfers! Like many of you, I've been trying to reduce my screen tim…" at bounding box center [1222, 460] width 467 height 335
click at [1164, 212] on div "How gamification and daily habits helped me reduce screen time ...nding too muc…" at bounding box center [1233, 202] width 440 height 58
click at [1194, 194] on span "gamification" at bounding box center [1204, 195] width 49 height 9
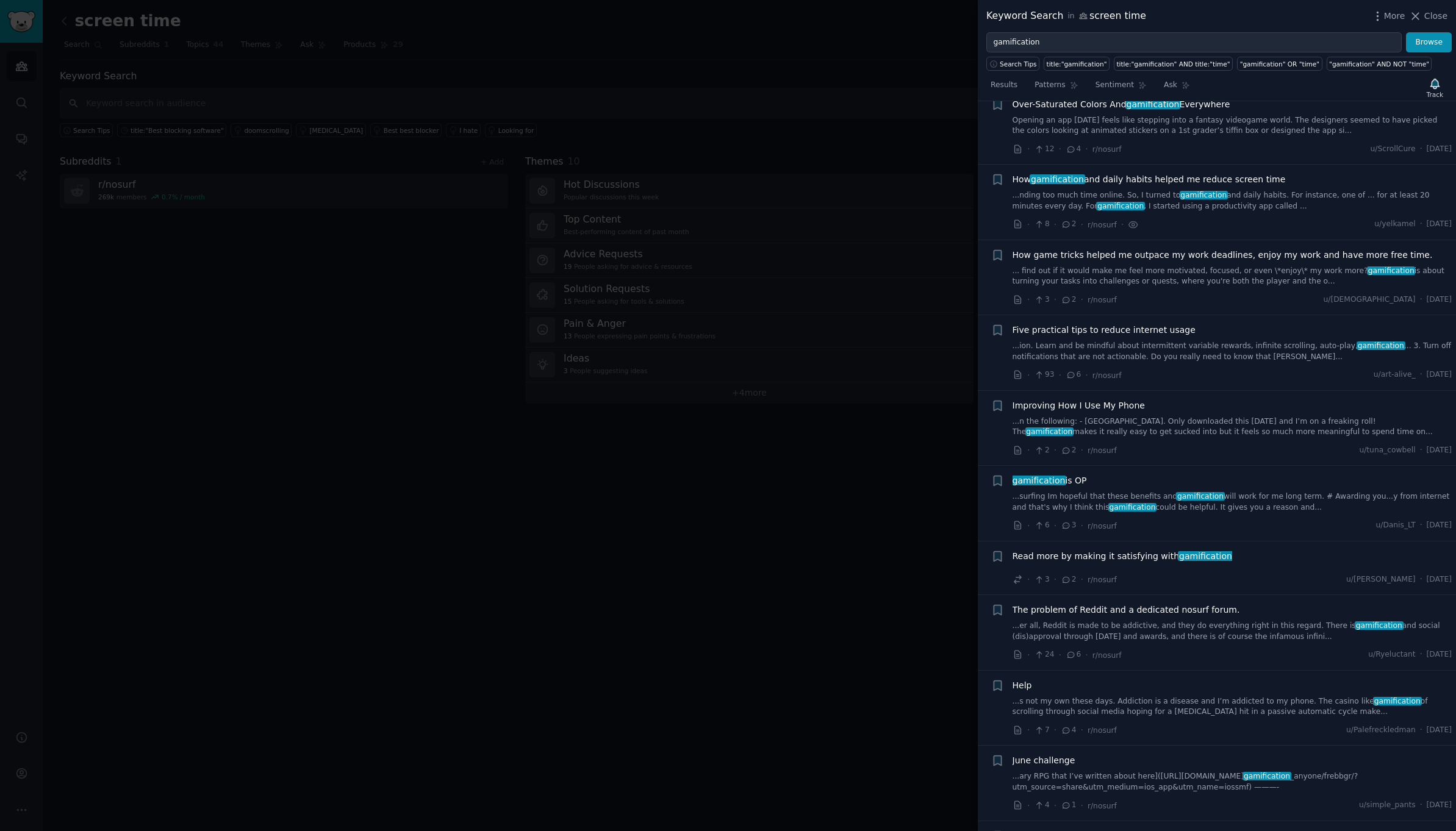
scroll to position [393, 0]
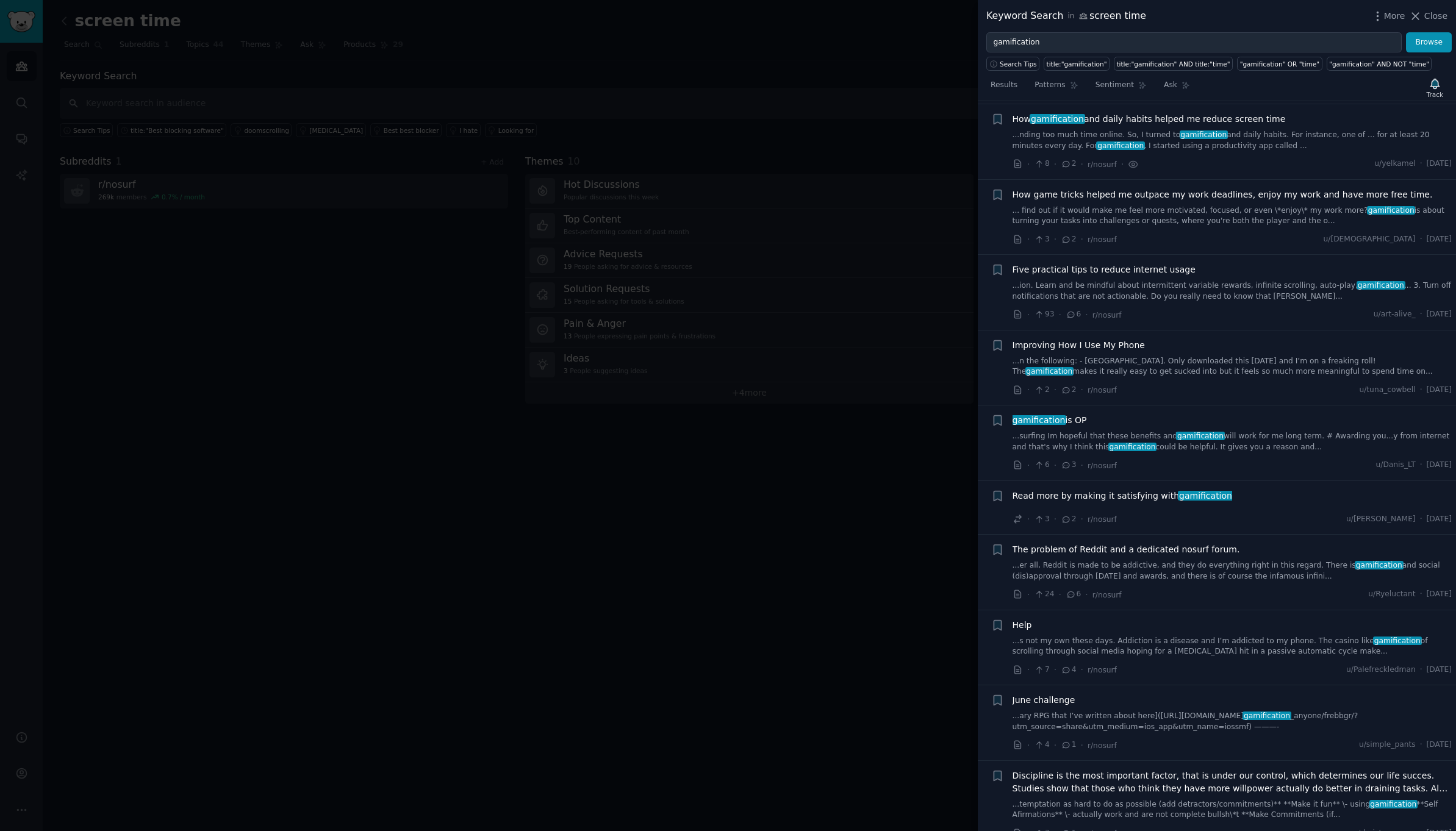
click at [856, 459] on div at bounding box center [728, 415] width 1456 height 831
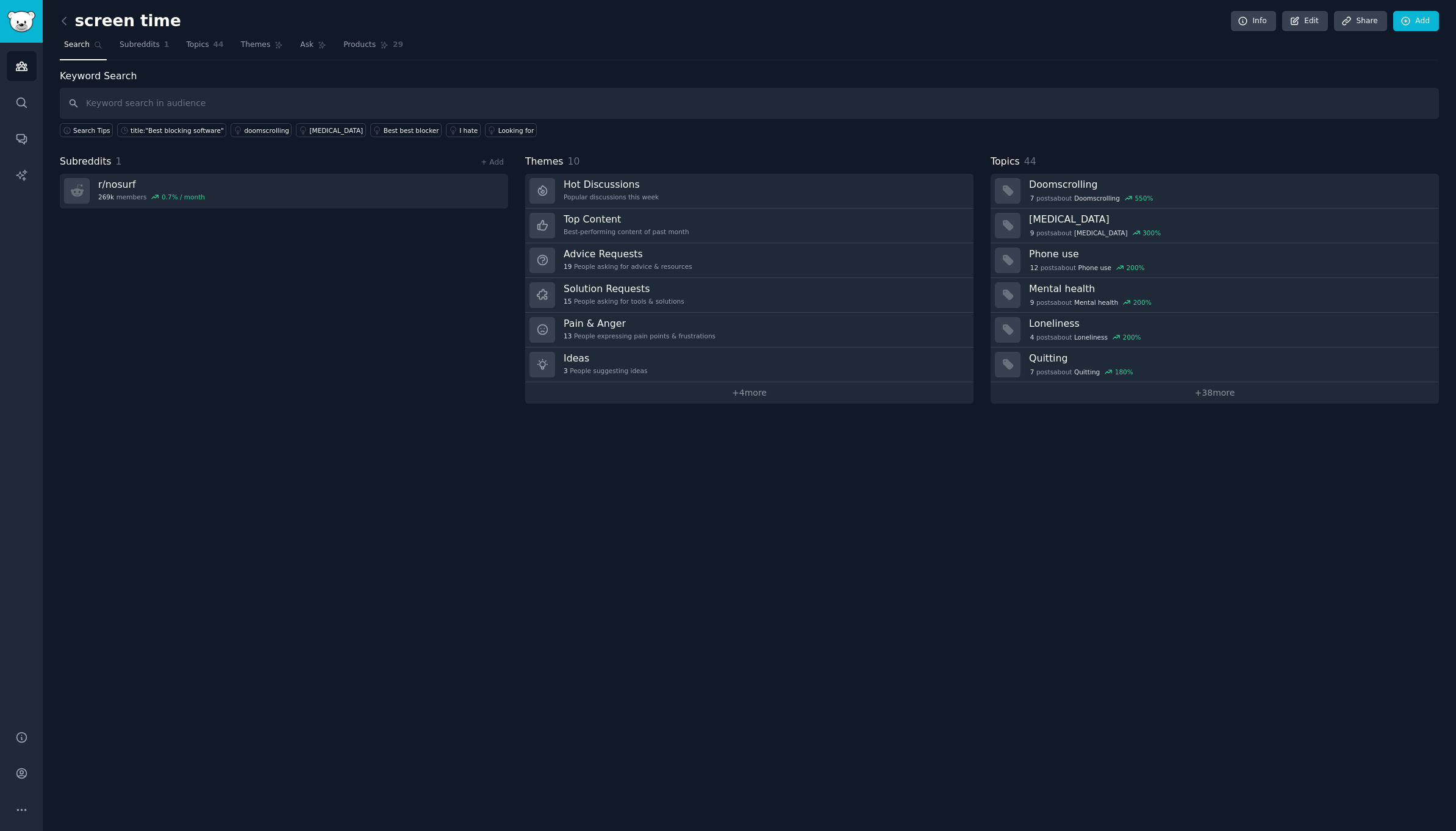
click at [361, 86] on div "Keyword Search Search Tips title:"Best blocking software" doomscrolling digital…" at bounding box center [749, 103] width 1379 height 69
click at [332, 106] on input "text" at bounding box center [749, 103] width 1379 height 31
type input "gamification"
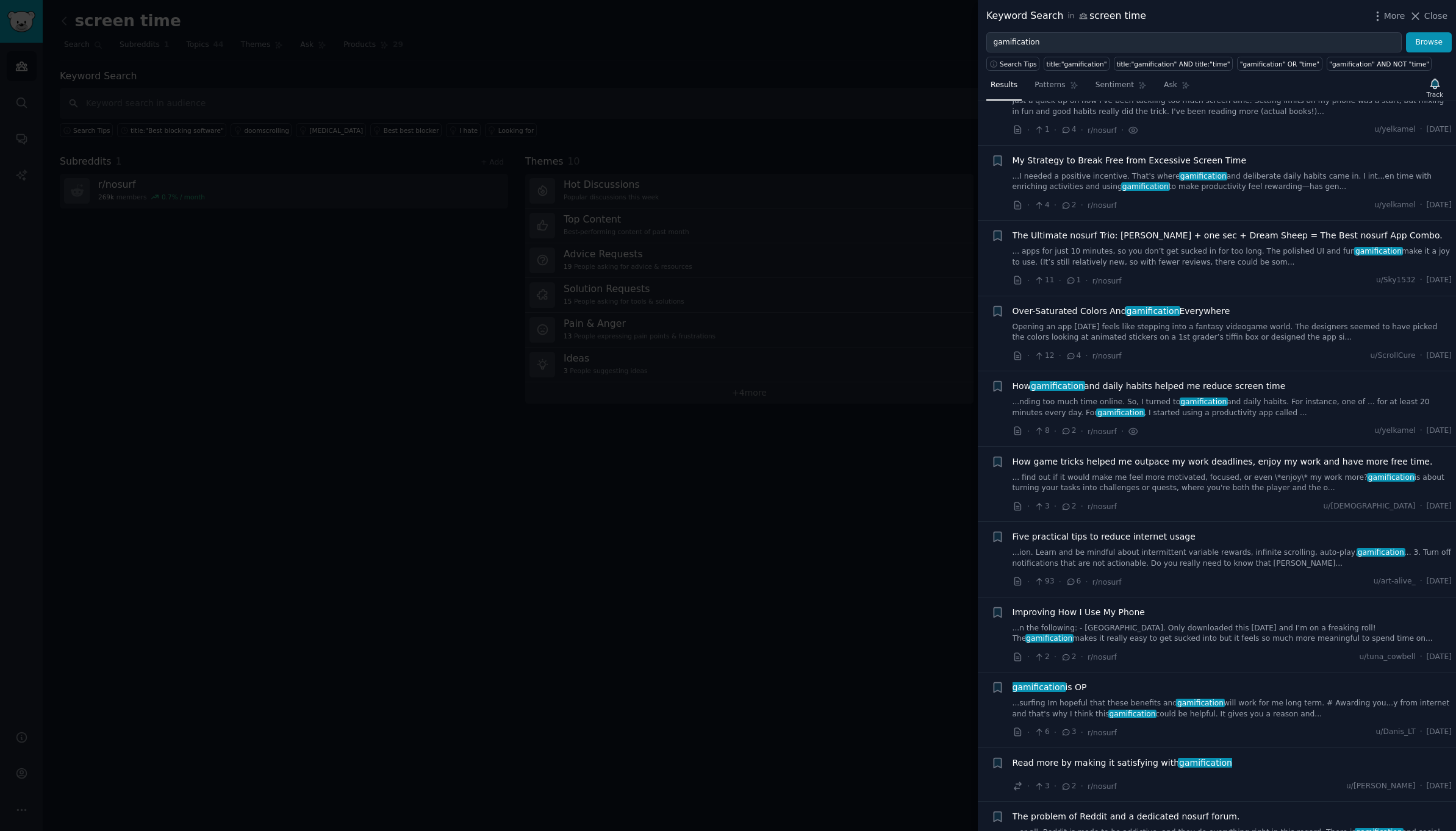
click at [1076, 683] on span "gamification is OP" at bounding box center [1050, 688] width 74 height 13
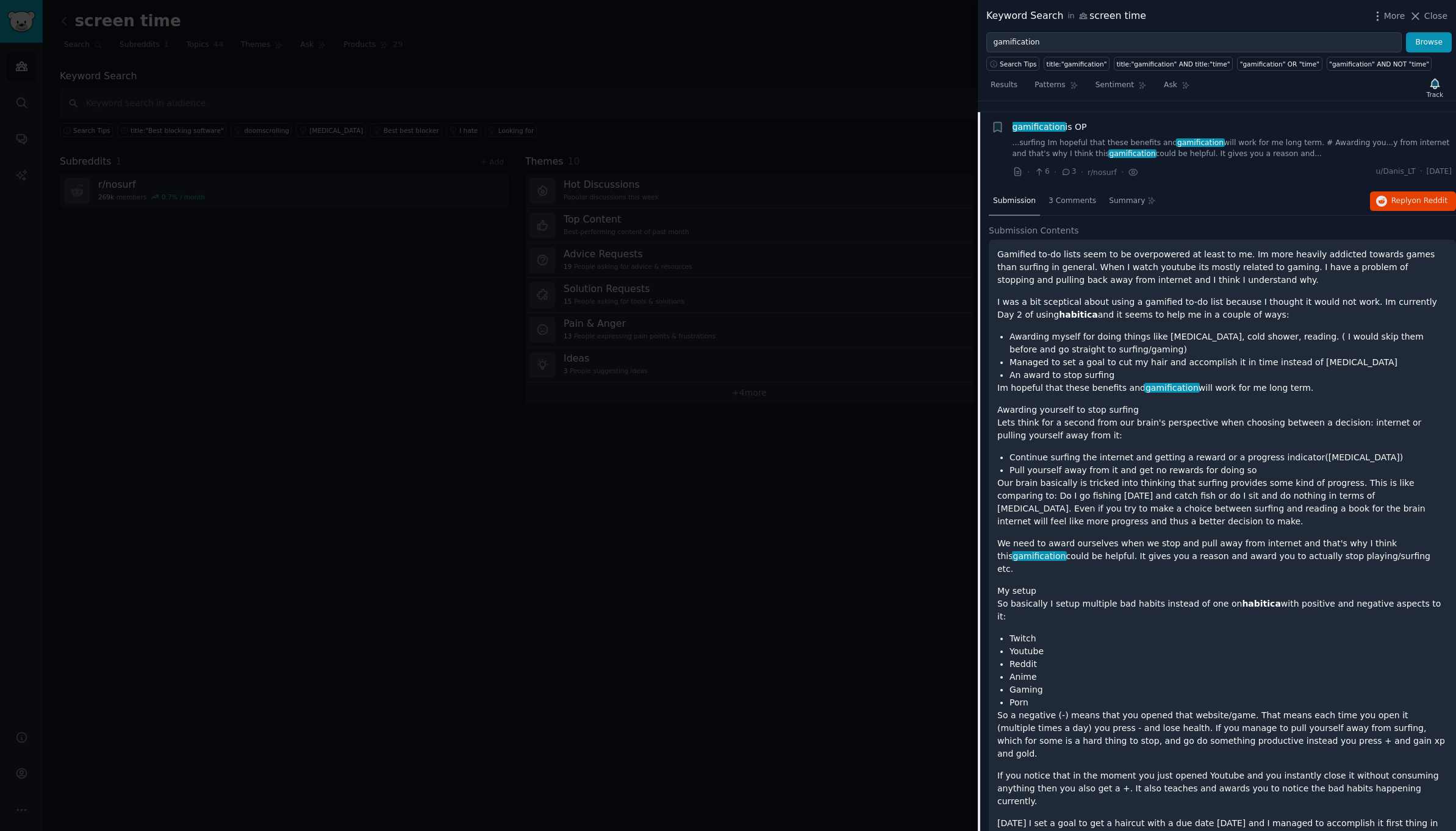
scroll to position [691, 0]
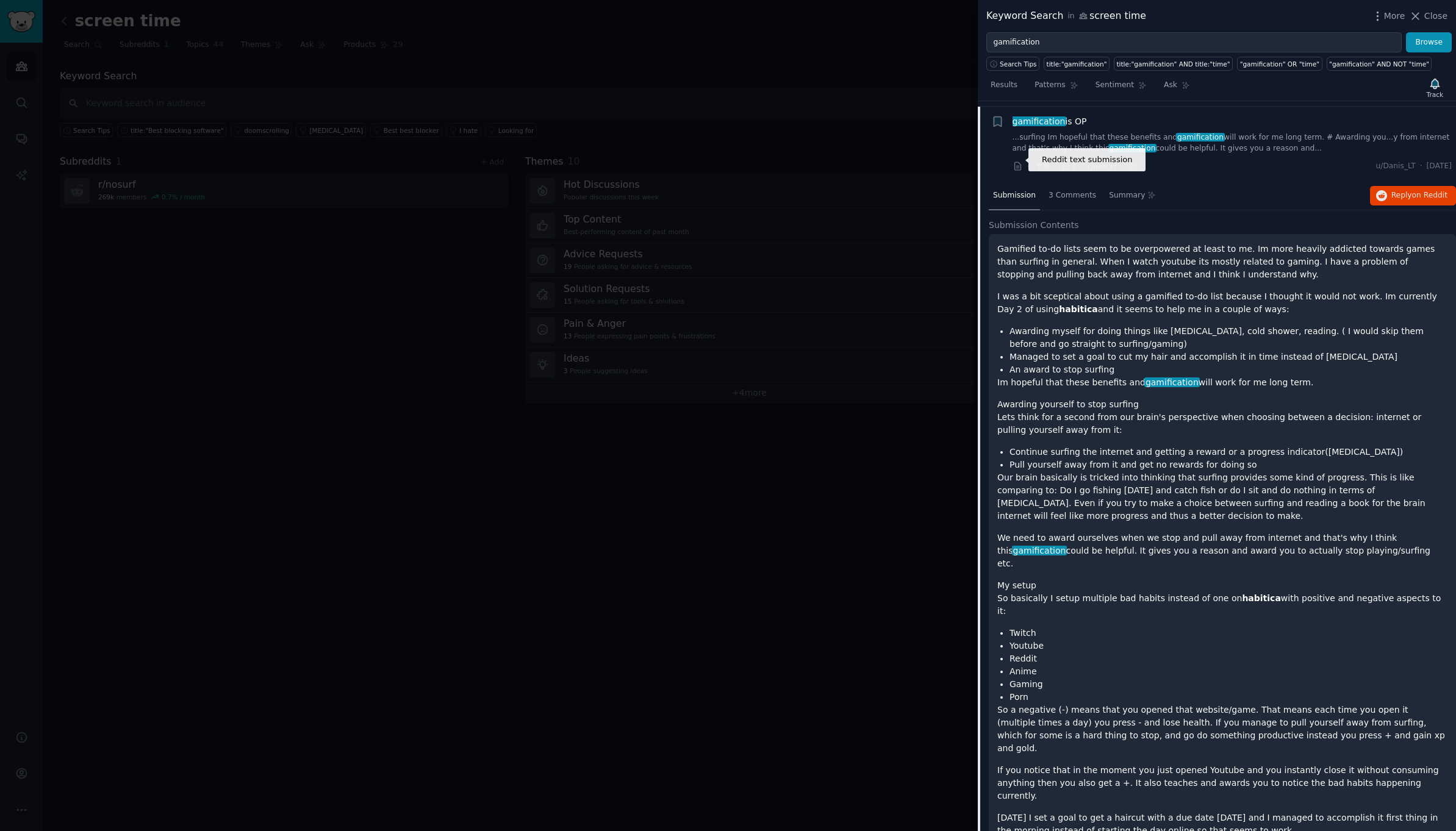
click at [1020, 161] on icon at bounding box center [1018, 166] width 11 height 11
click at [490, 443] on div at bounding box center [728, 415] width 1456 height 831
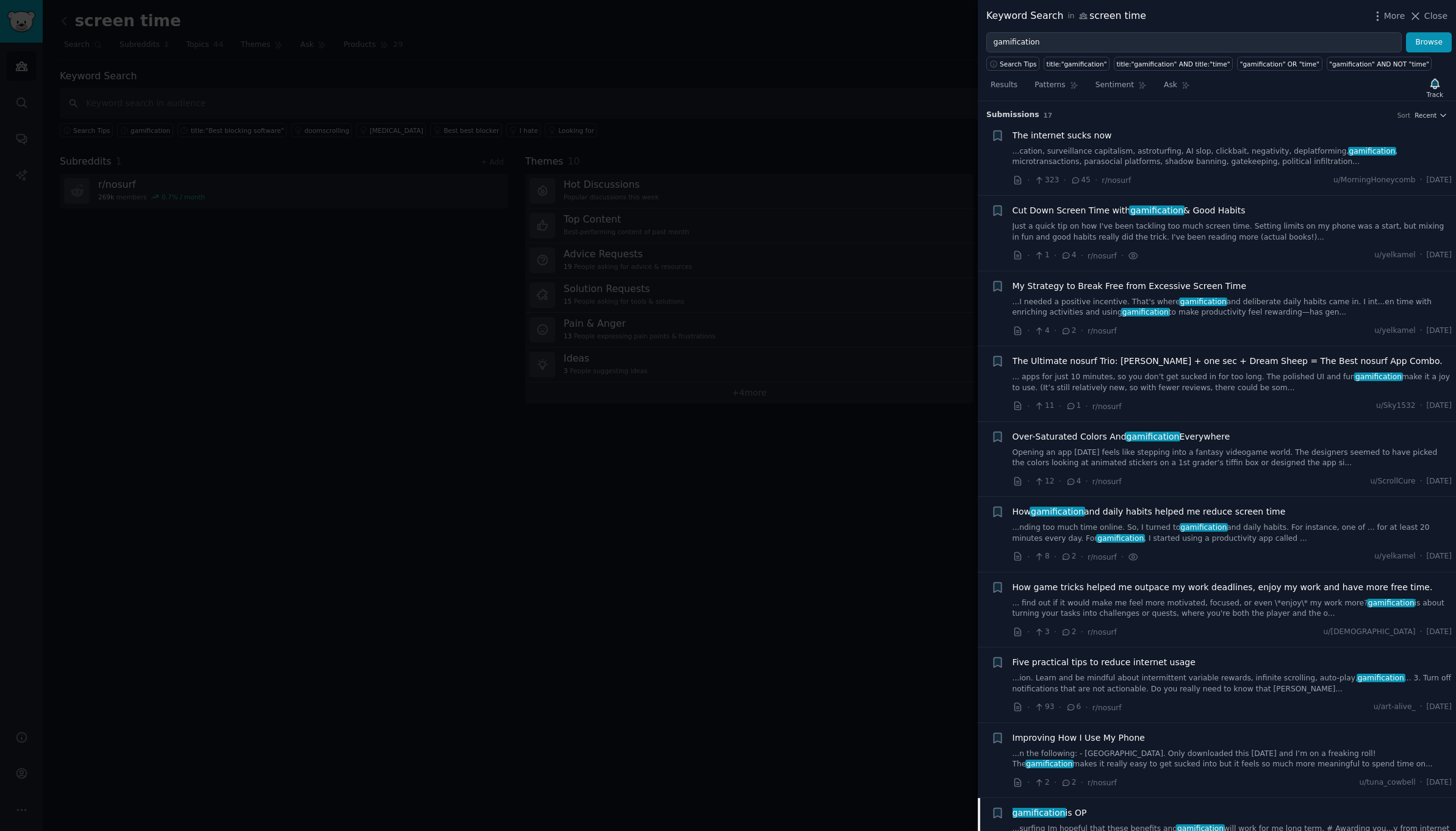
click at [356, 271] on div at bounding box center [728, 415] width 1456 height 831
